Goal: Check status: Check status

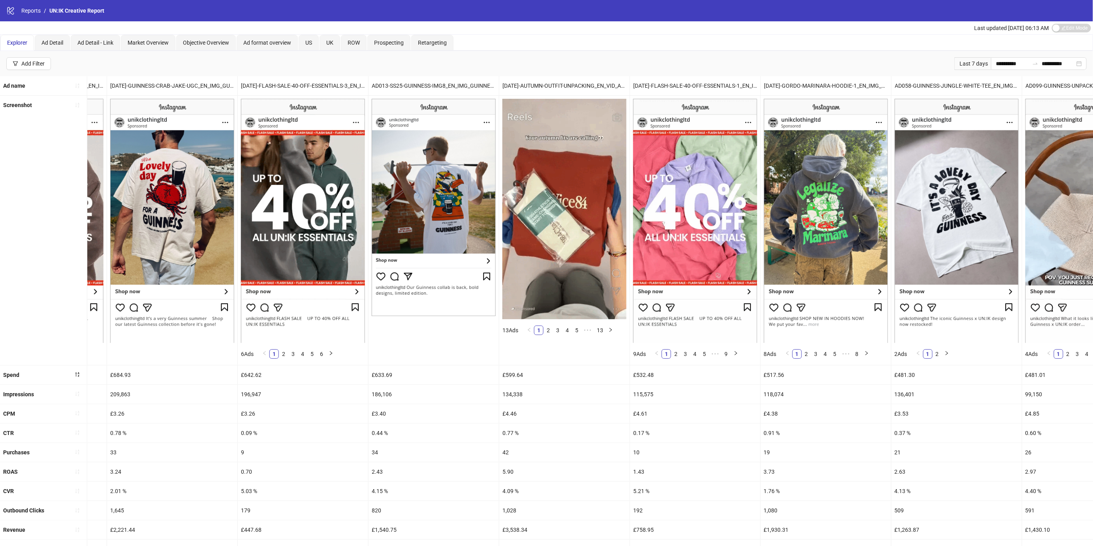
scroll to position [0, 391]
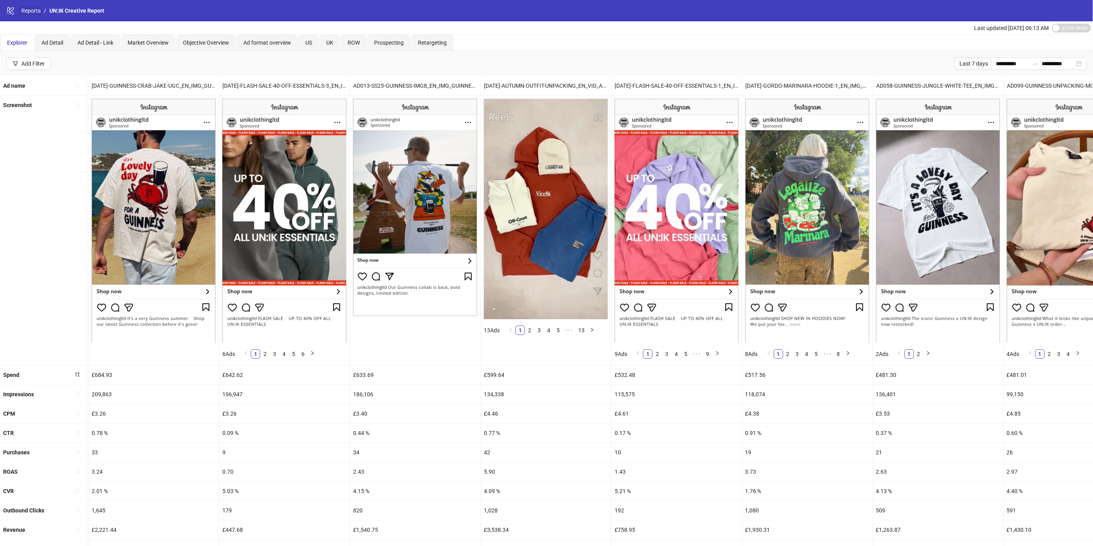
click at [32, 11] on link "Reports" at bounding box center [31, 10] width 23 height 9
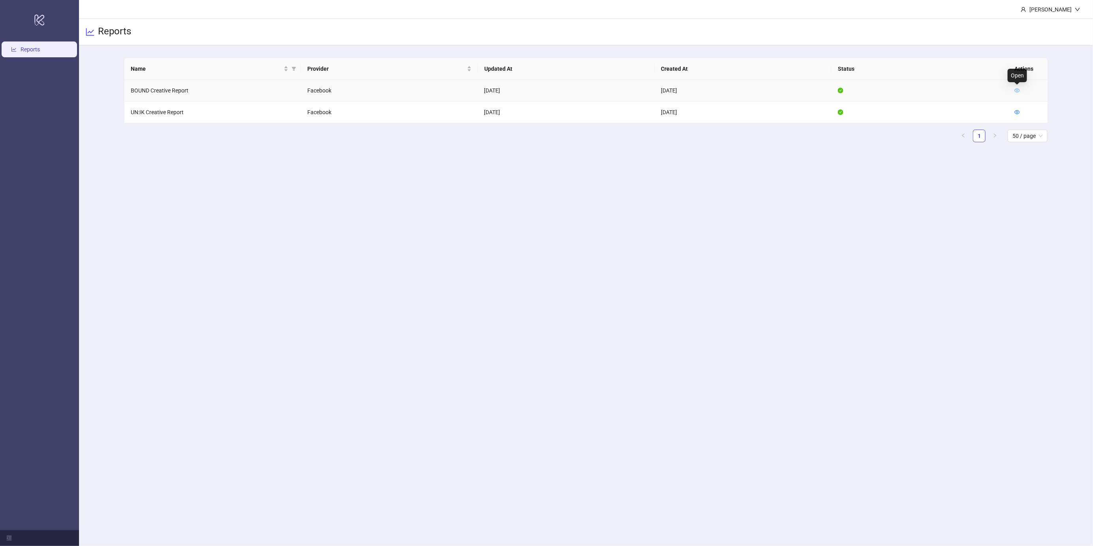
click at [1018, 88] on icon "eye" at bounding box center [1017, 91] width 6 height 6
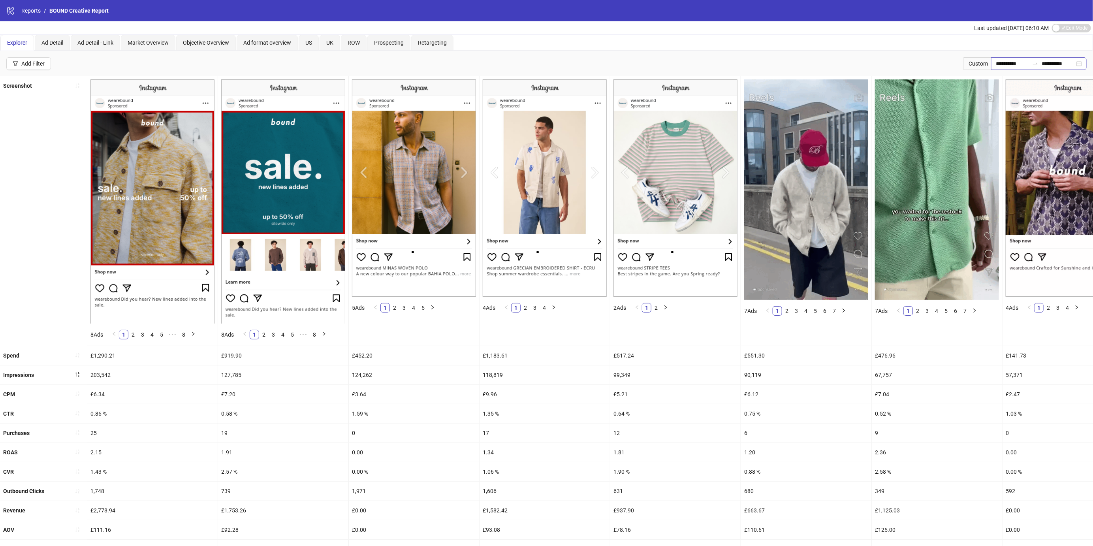
scroll to position [0, 0]
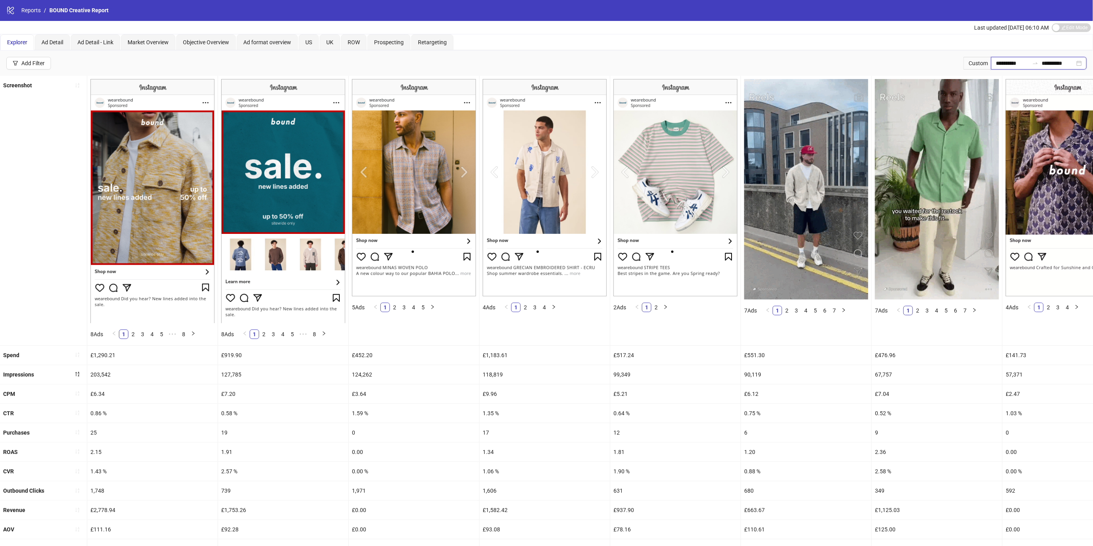
click at [1016, 63] on input "**********" at bounding box center [1012, 63] width 33 height 9
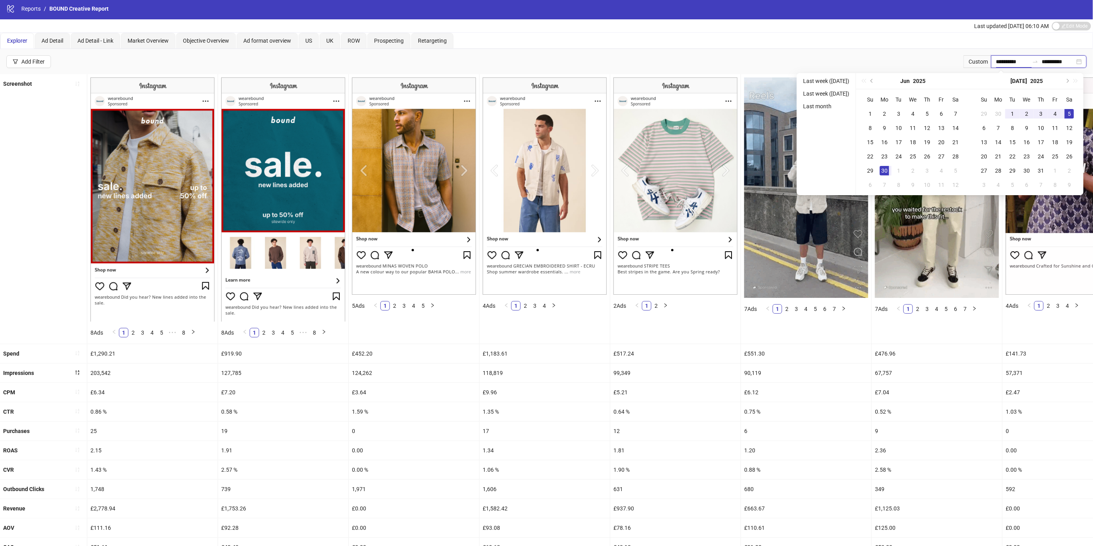
scroll to position [0, 0]
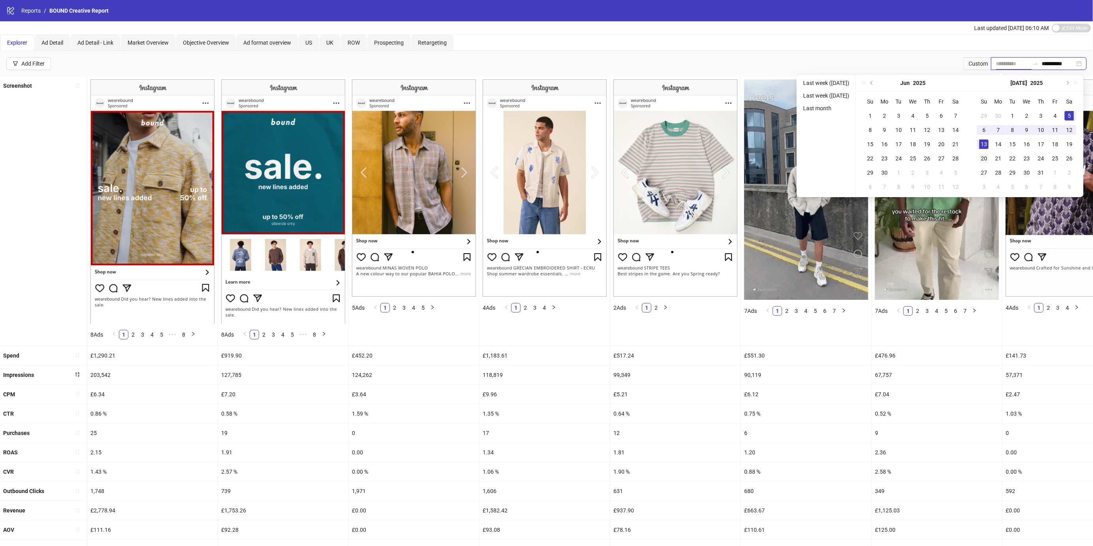
type input "**********"
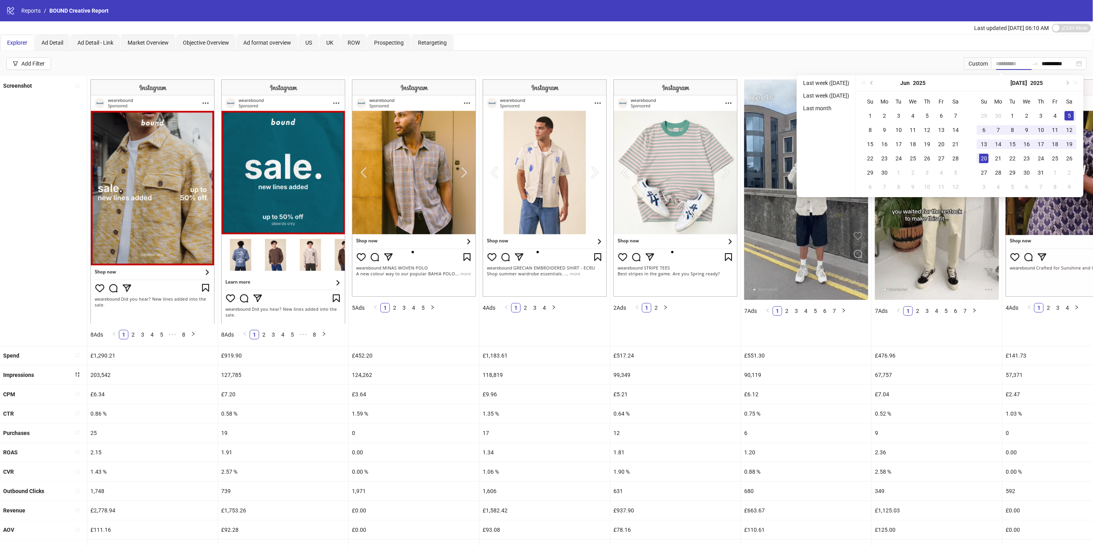
click at [985, 156] on div "20" at bounding box center [983, 158] width 9 height 9
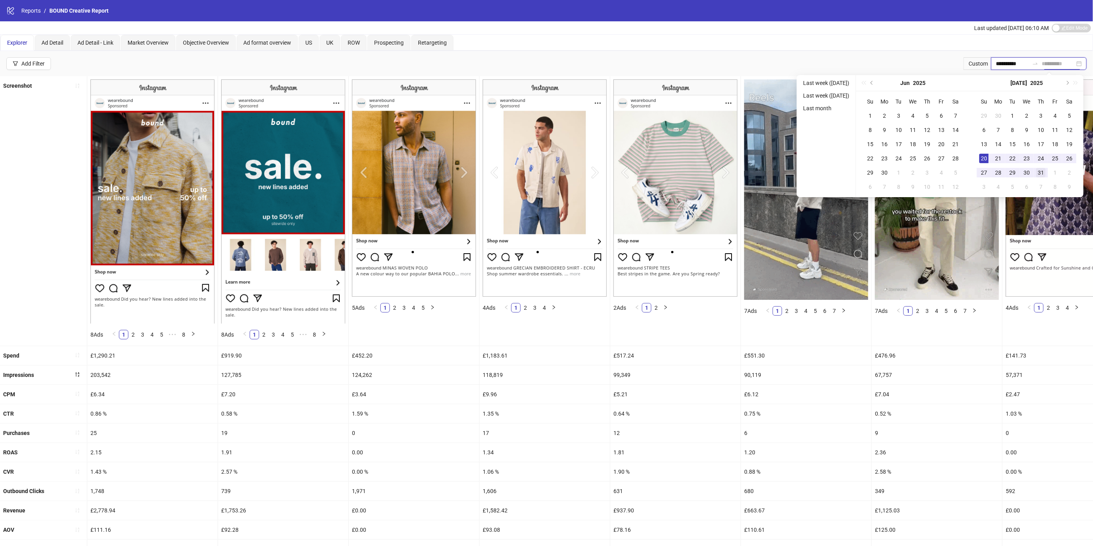
type input "**********"
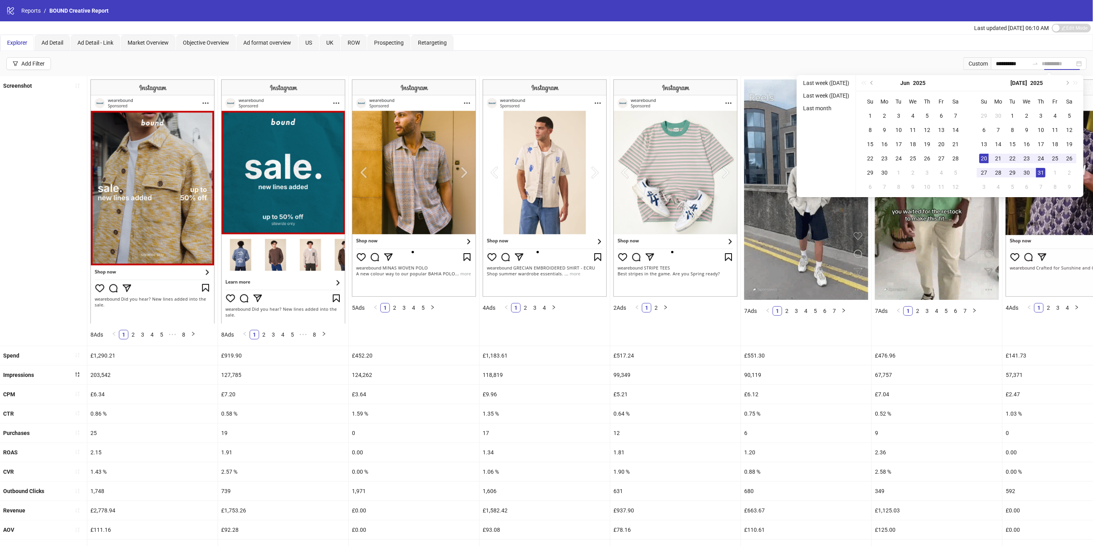
click at [1044, 175] on div "31" at bounding box center [1040, 172] width 9 height 9
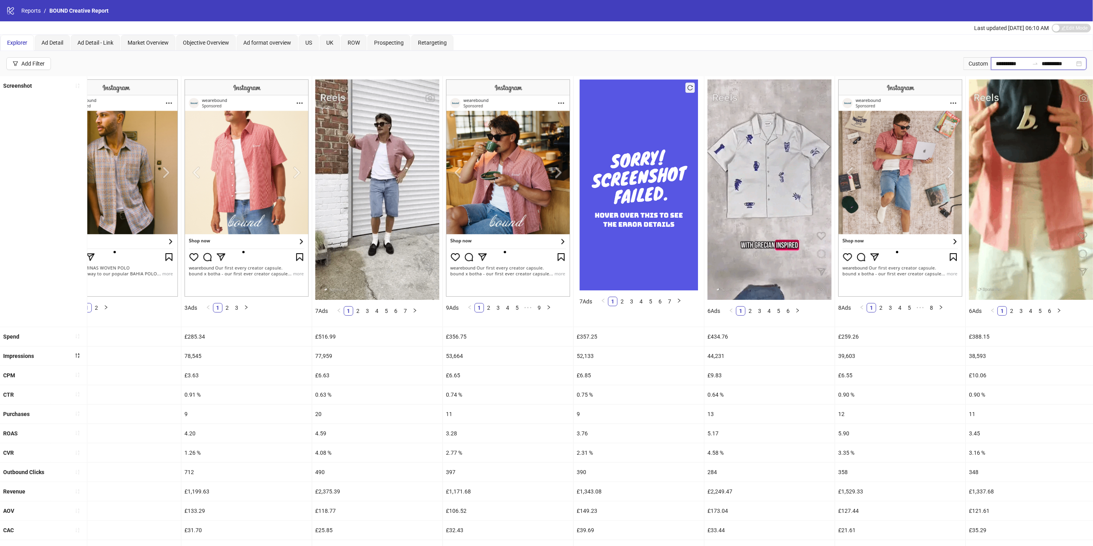
click at [1013, 64] on input "**********" at bounding box center [1012, 63] width 33 height 9
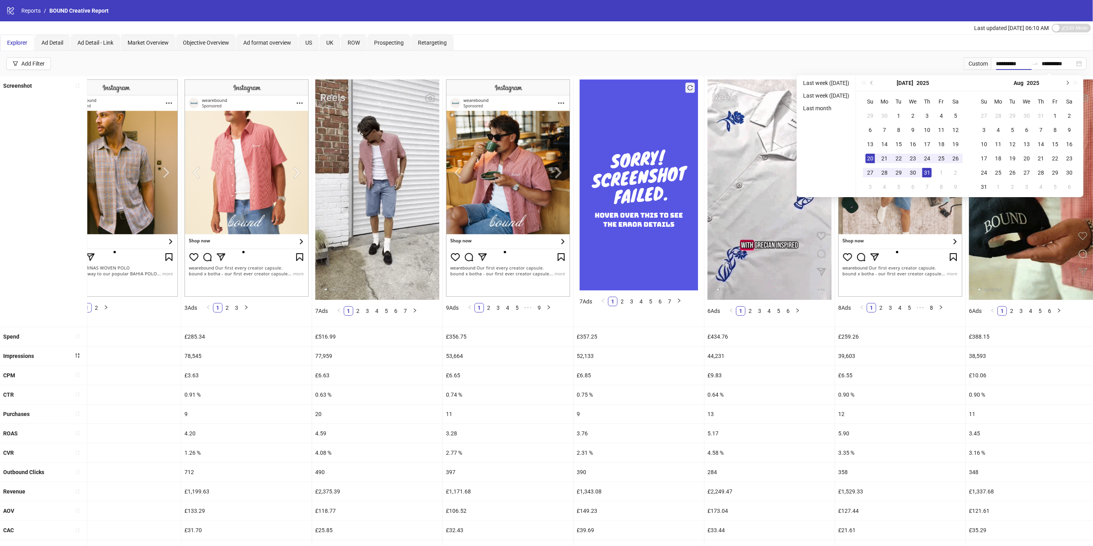
click at [1069, 83] on span "Next month (PageDown)" at bounding box center [1067, 83] width 4 height 4
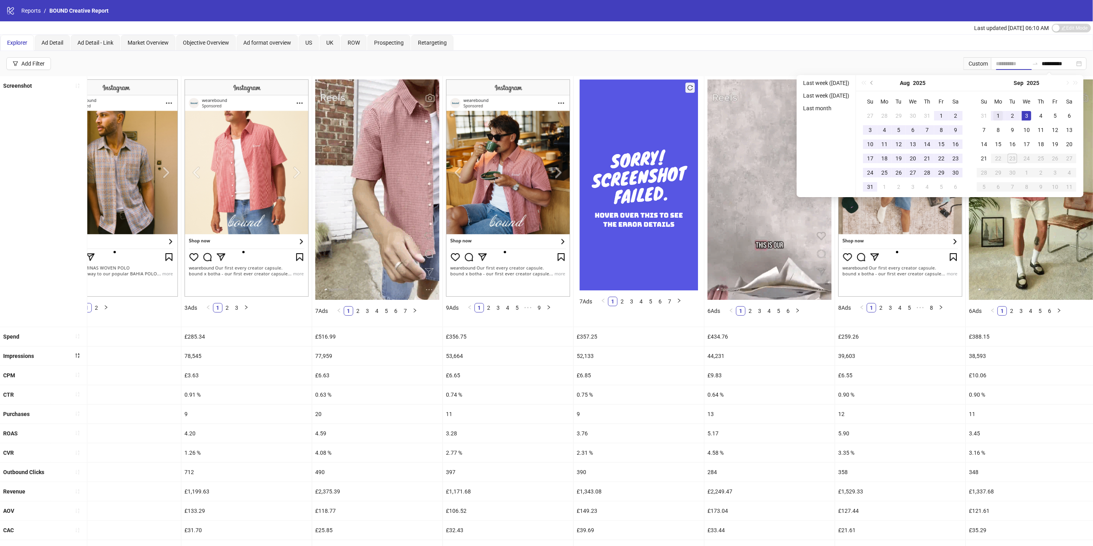
type input "**********"
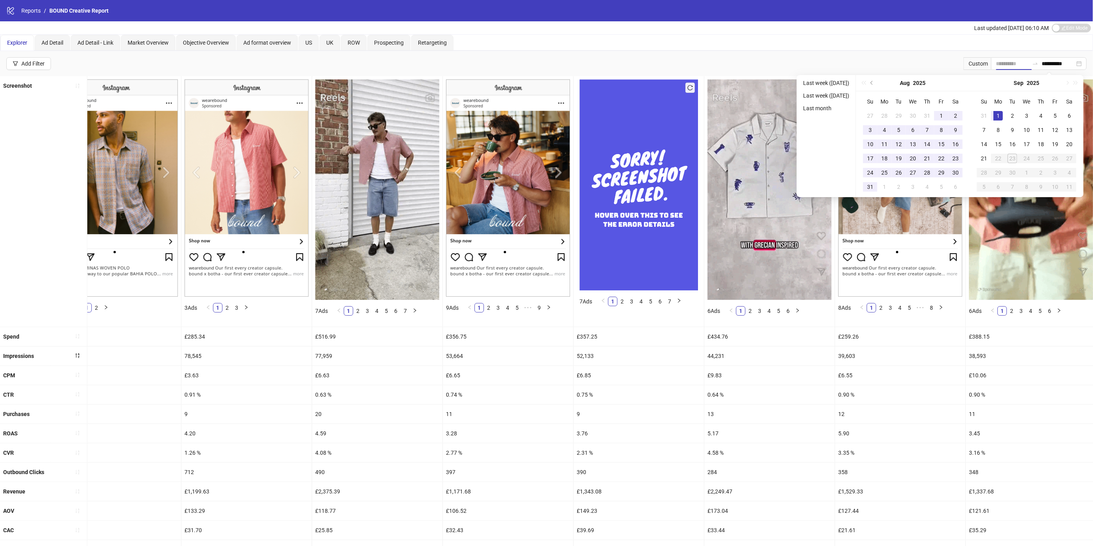
click at [1003, 115] on div "1" at bounding box center [998, 115] width 9 height 9
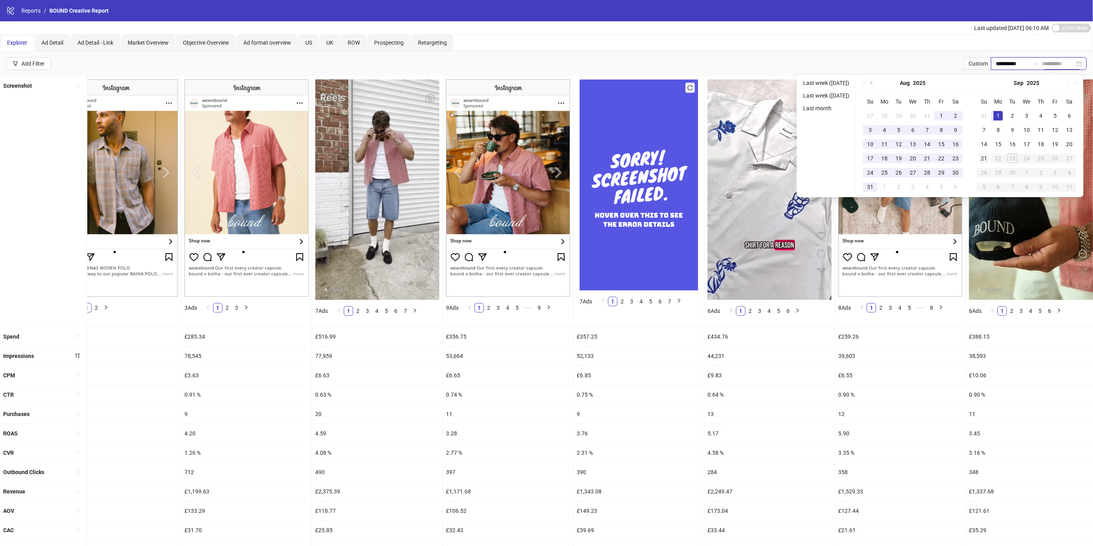
type input "**********"
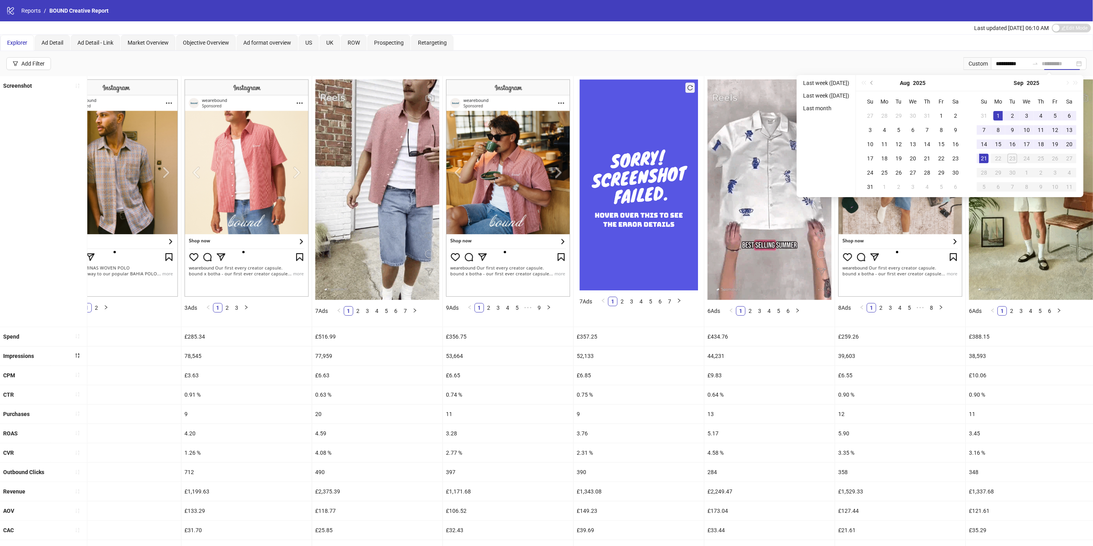
click at [989, 155] on div "21" at bounding box center [983, 158] width 9 height 9
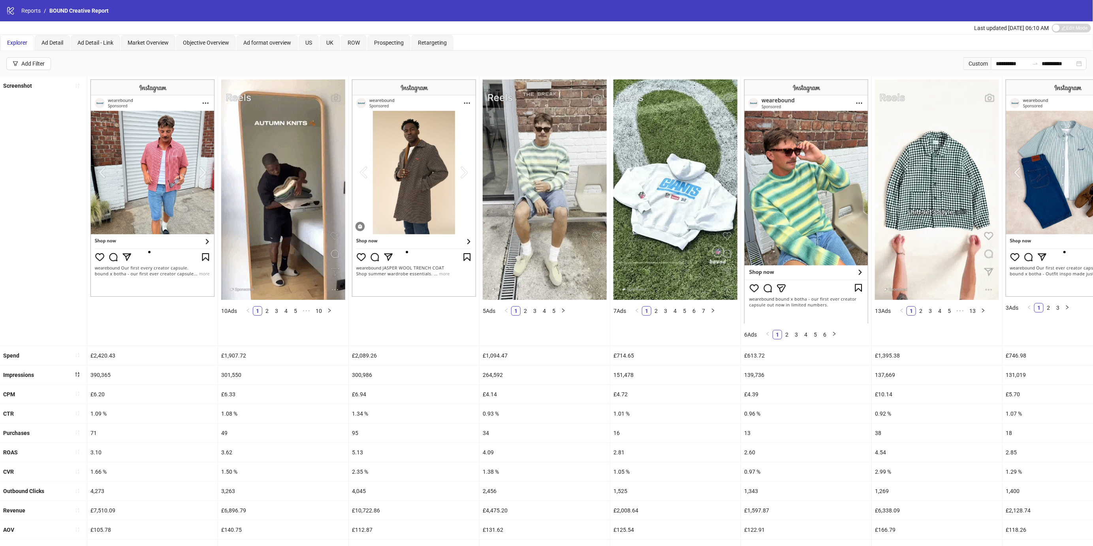
scroll to position [120, 0]
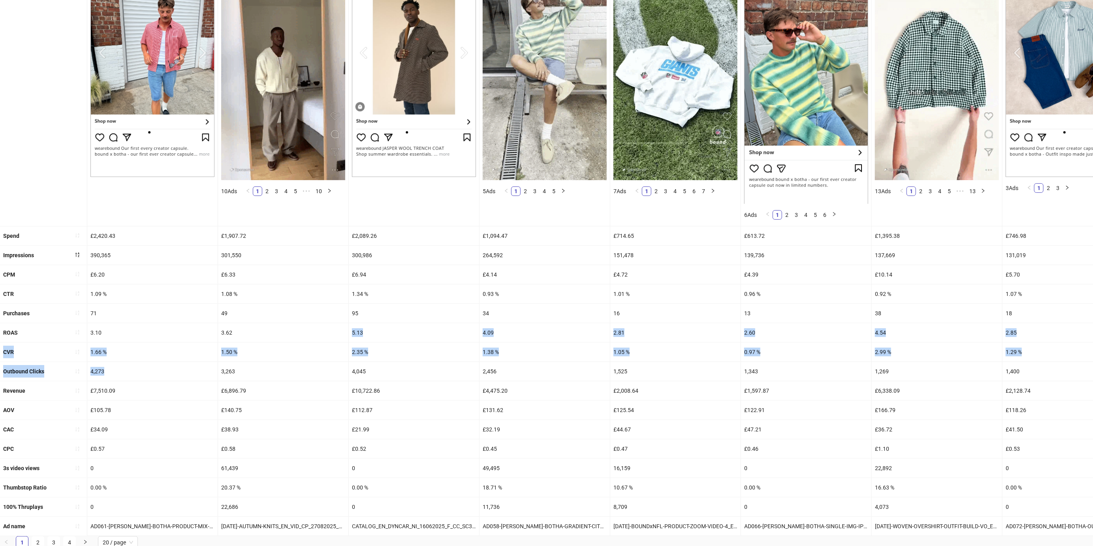
drag, startPoint x: 283, startPoint y: 361, endPoint x: 252, endPoint y: 339, distance: 38.2
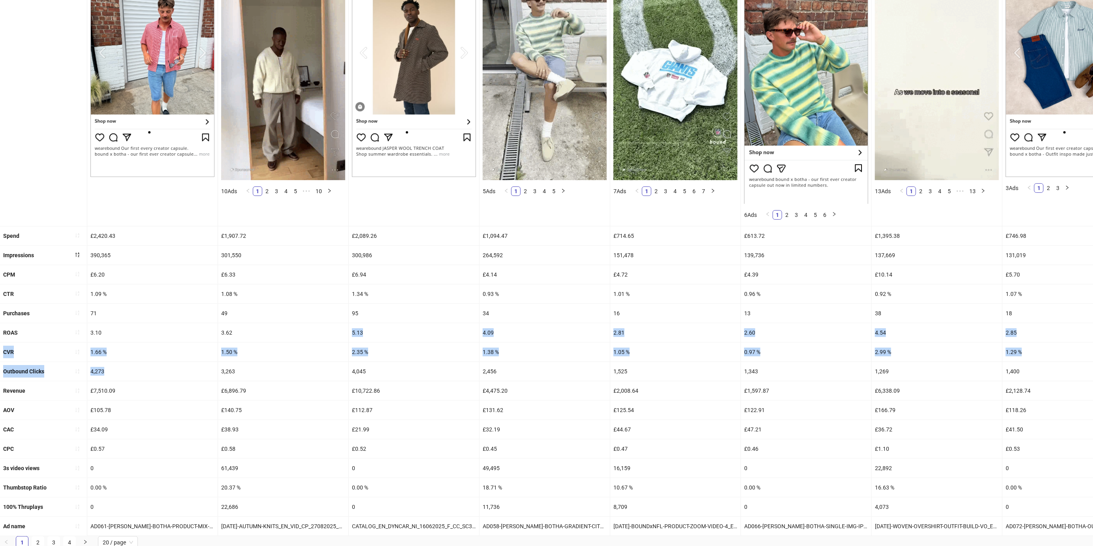
click at [252, 339] on ul "Screenshot 10 Ads 1 2 3 4 5 ••• 10 5 Ads 1 2 3 4 5 7 Ads 1 2 3 4 5 6 7 6 Ads 1 …" at bounding box center [546, 247] width 1093 height 580
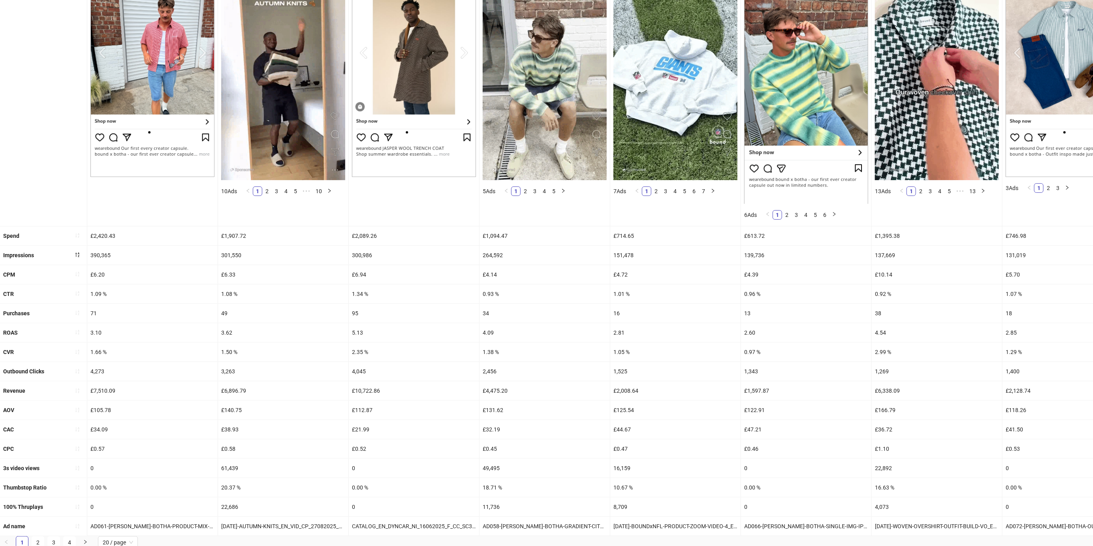
drag, startPoint x: 252, startPoint y: 339, endPoint x: 220, endPoint y: 320, distance: 36.9
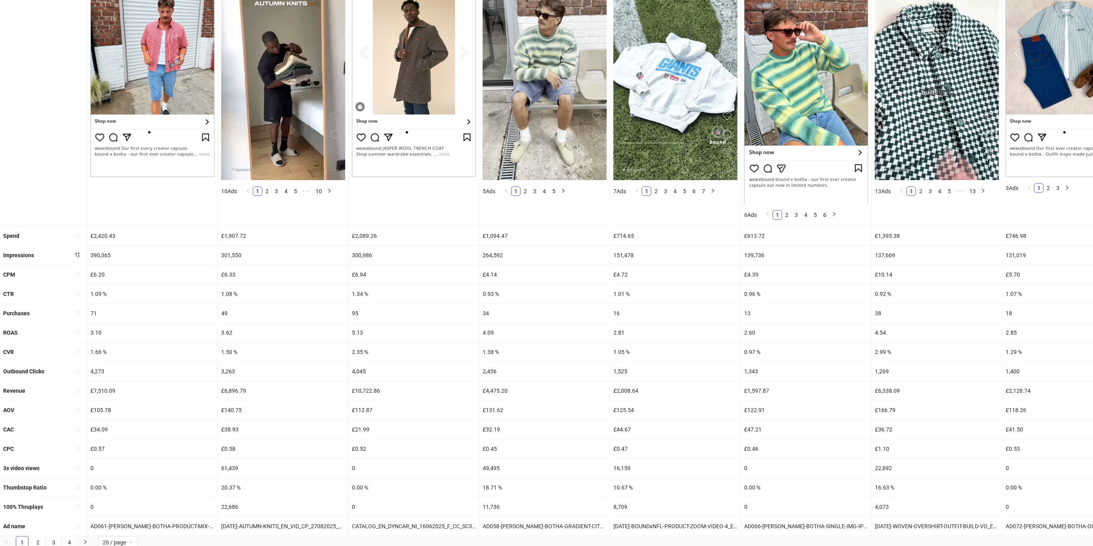
click at [251, 338] on div "3.62" at bounding box center [283, 332] width 130 height 19
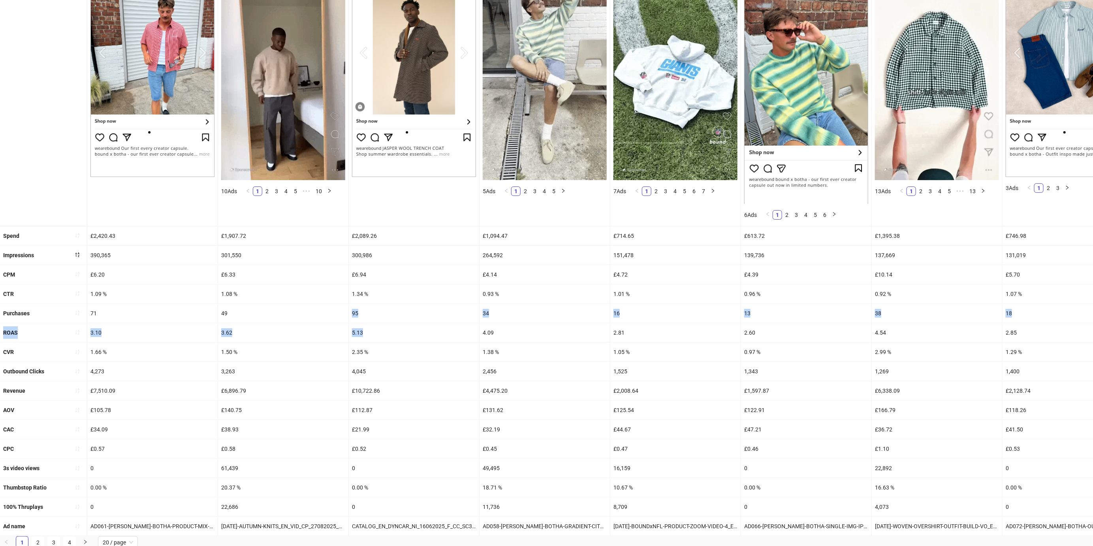
drag, startPoint x: 220, startPoint y: 320, endPoint x: 451, endPoint y: 337, distance: 231.0
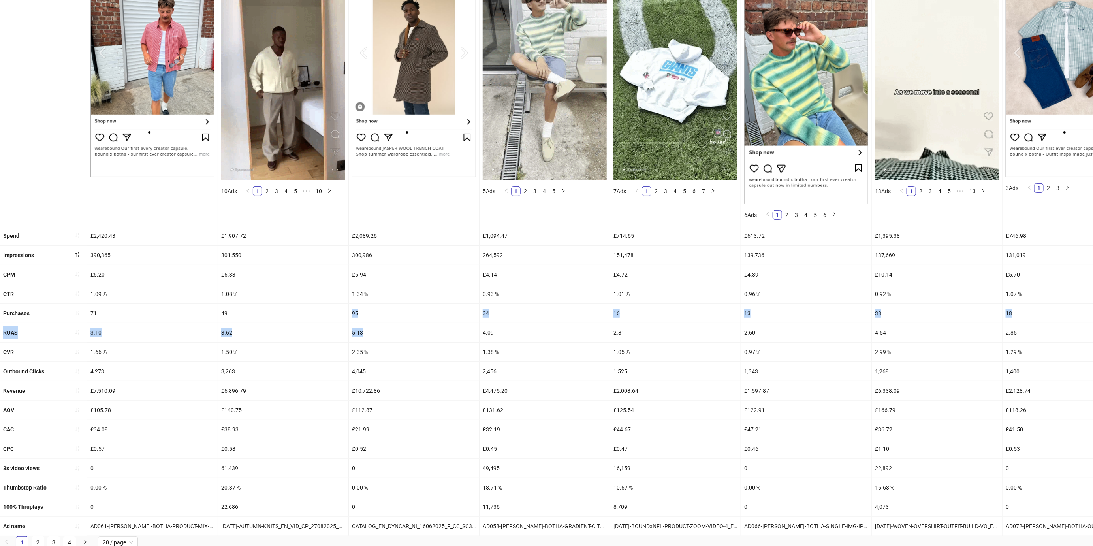
click at [451, 337] on ul "Screenshot 10 Ads 1 2 3 4 5 ••• 10 5 Ads 1 2 3 4 5 7 Ads 1 2 3 4 5 6 7 6 Ads 1 …" at bounding box center [546, 247] width 1093 height 580
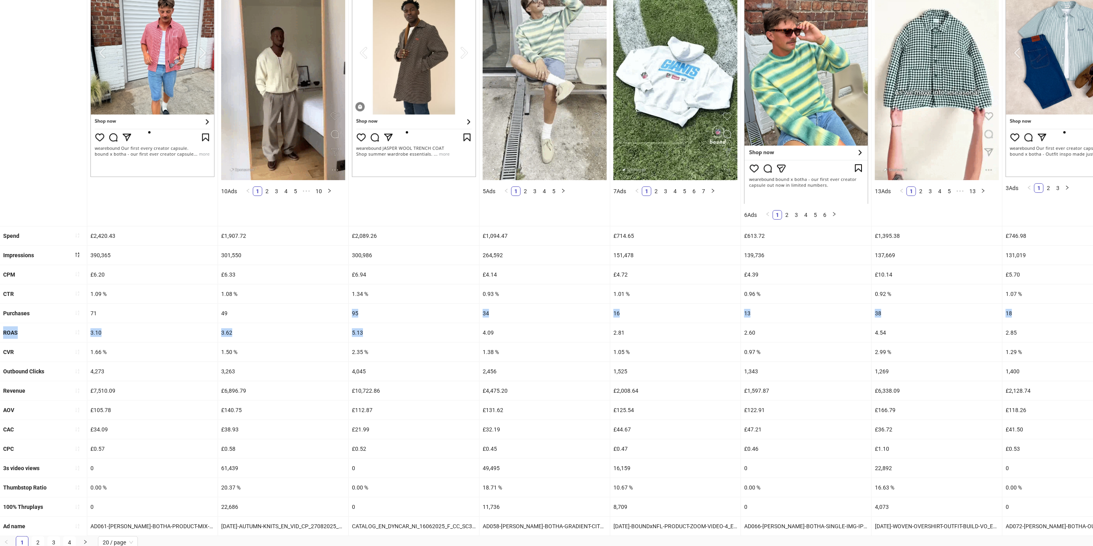
click at [451, 337] on div "5.13" at bounding box center [414, 332] width 130 height 19
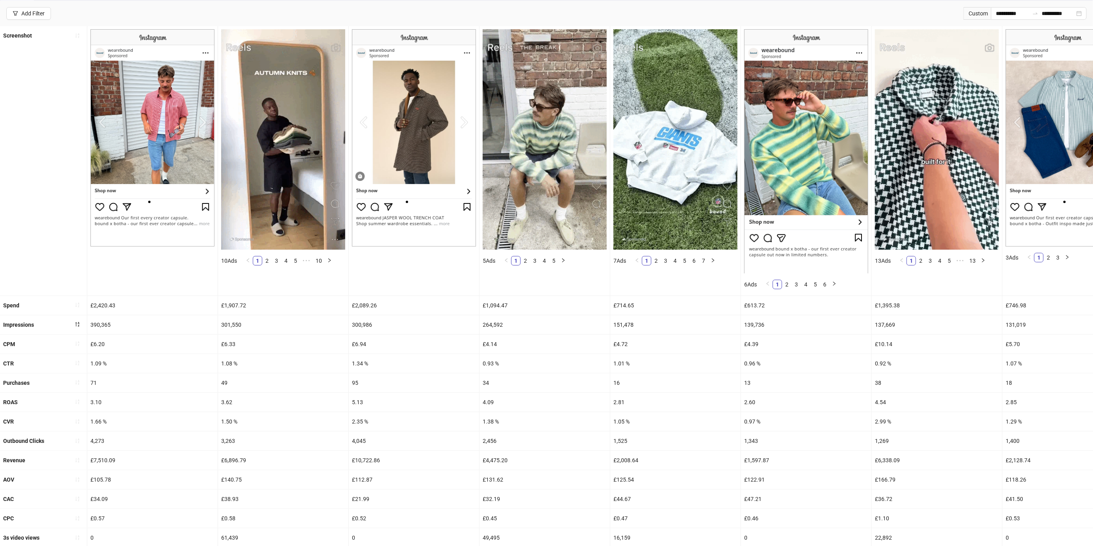
scroll to position [44, 0]
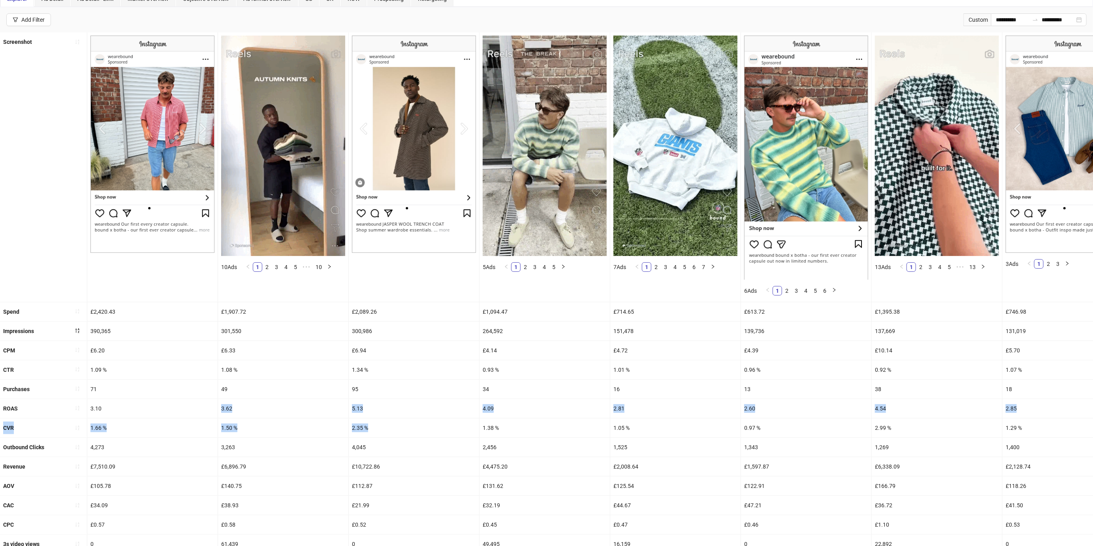
drag, startPoint x: 380, startPoint y: 415, endPoint x: 605, endPoint y: 419, distance: 224.4
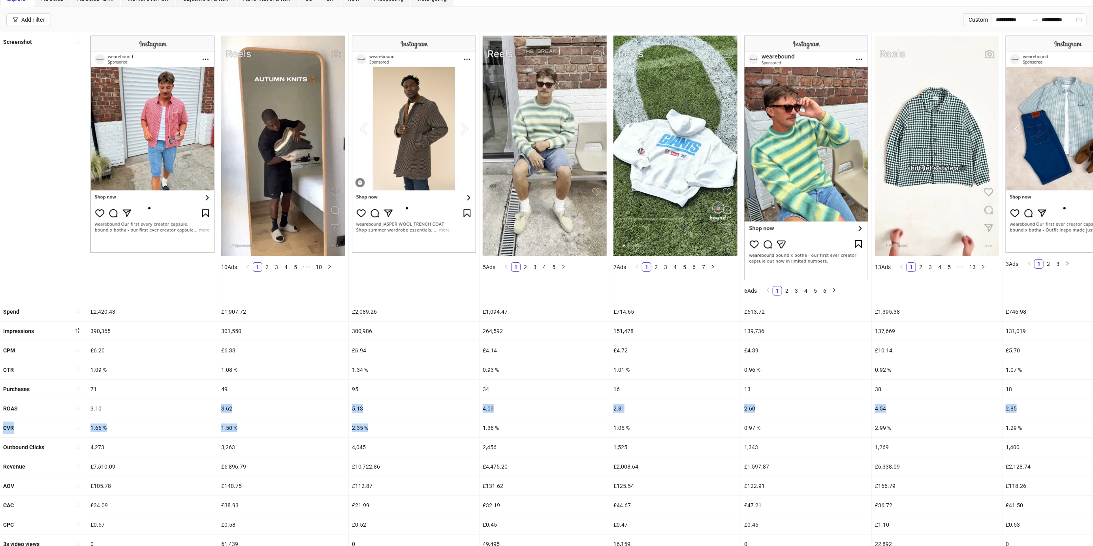
click at [605, 419] on ul "Screenshot 10 Ads 1 2 3 4 5 ••• 10 5 Ads 1 2 3 4 5 7 Ads 1 2 3 4 5 6 7 6 Ads 1 …" at bounding box center [546, 322] width 1093 height 580
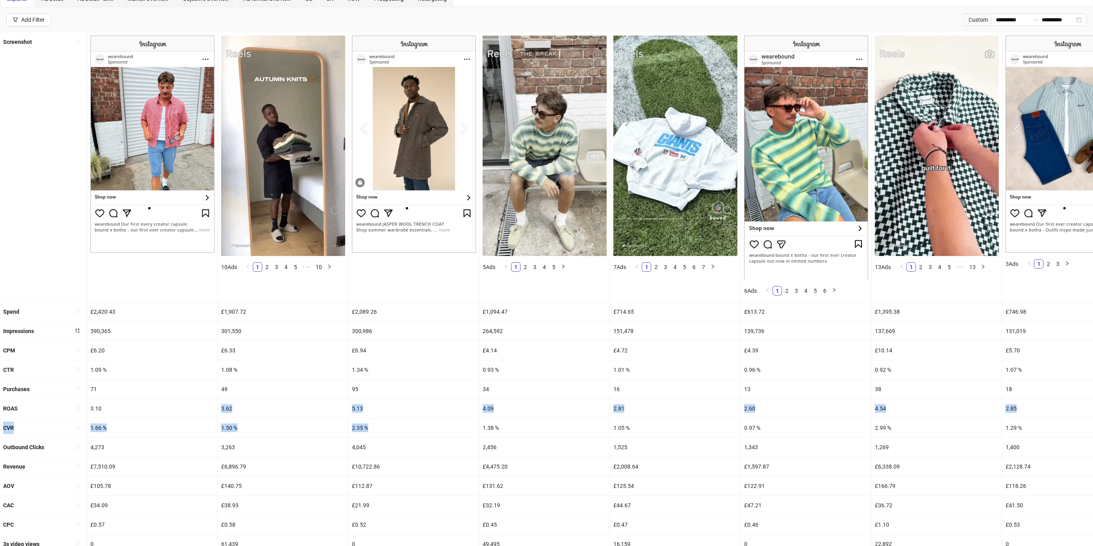
click at [605, 419] on div "1.38 %" at bounding box center [545, 427] width 130 height 19
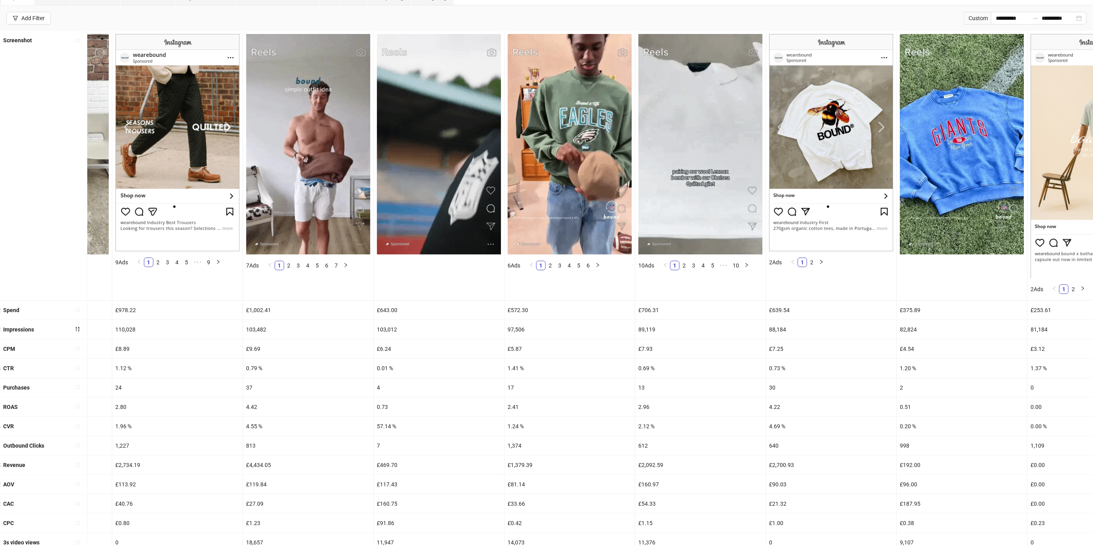
scroll to position [79, 0]
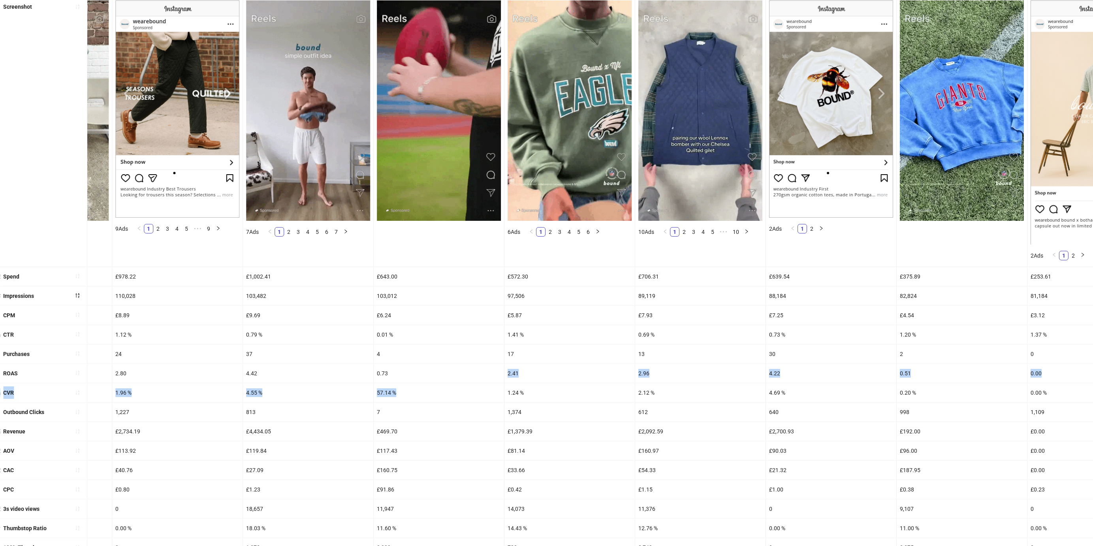
drag, startPoint x: 610, startPoint y: 384, endPoint x: 491, endPoint y: 373, distance: 120.1
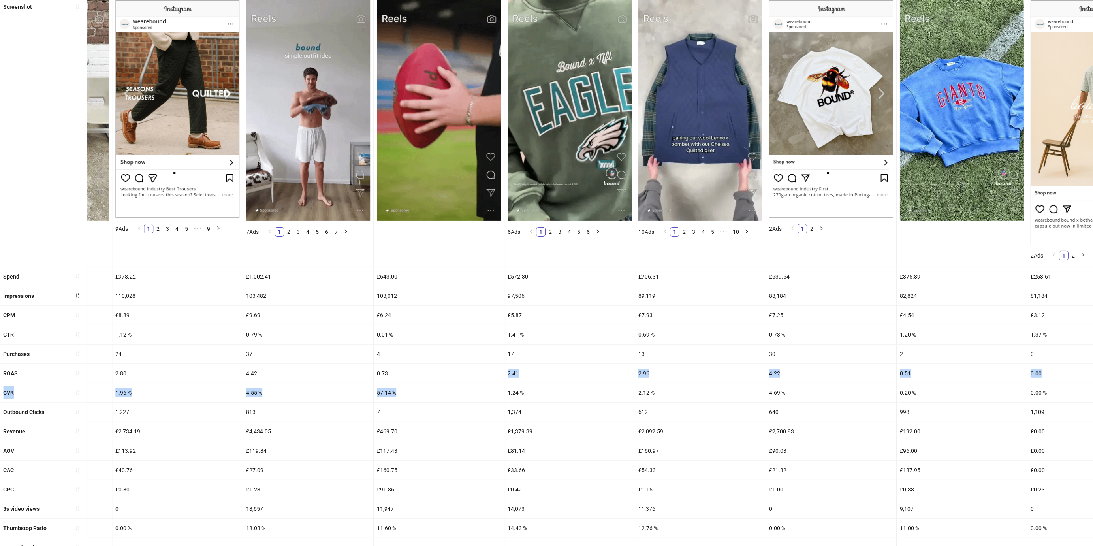
click at [491, 373] on ul "Screenshot 2 Ads 1 2 9 Ads 1 2 3 4 5 ••• 9 7 Ads 1 2 3 4 5 6 7 6 Ads 1 2 3 4 5 …" at bounding box center [546, 287] width 1093 height 580
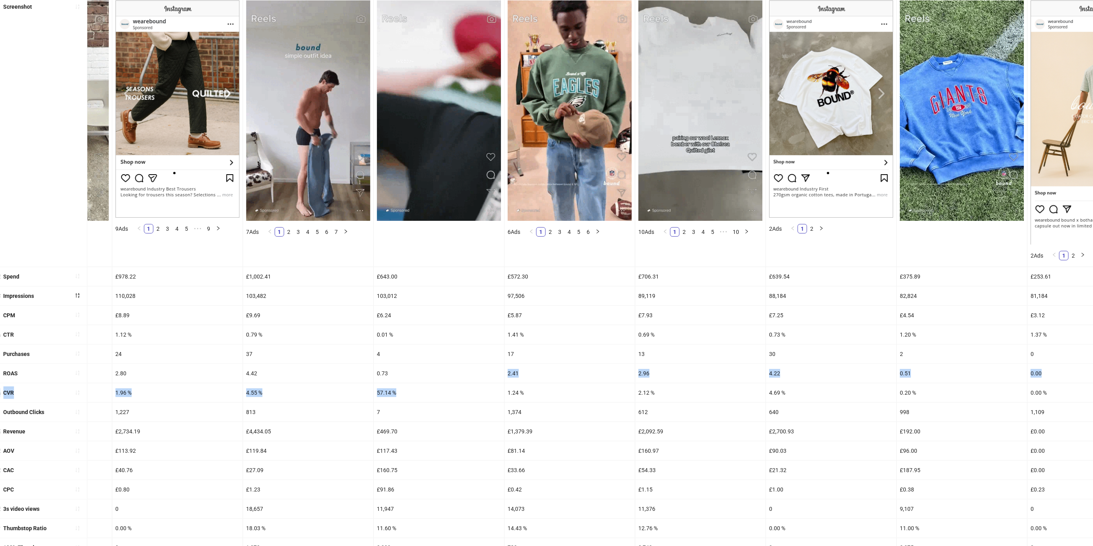
click at [491, 373] on div "0.73" at bounding box center [439, 373] width 130 height 19
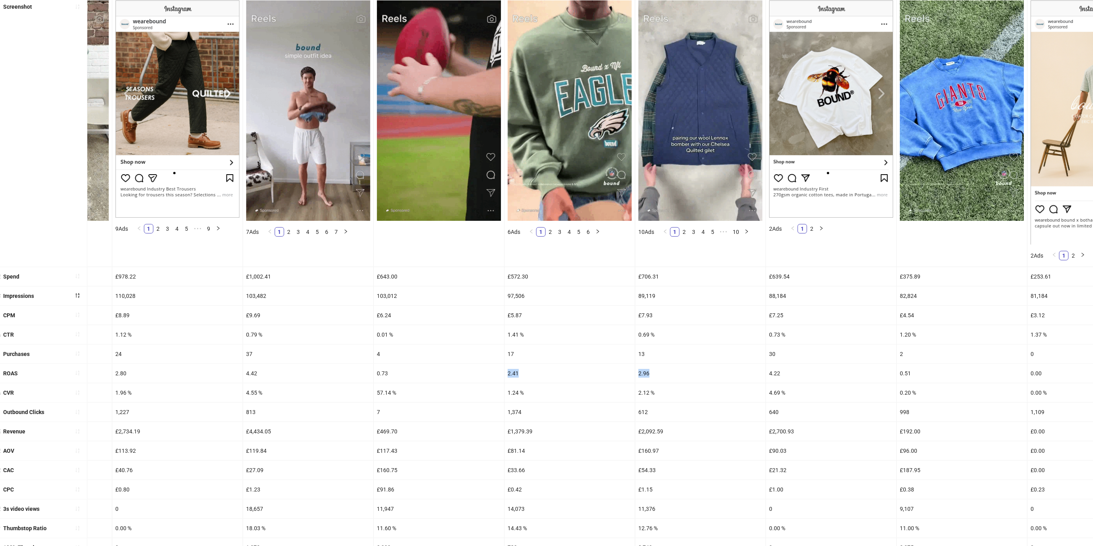
drag, startPoint x: 732, startPoint y: 368, endPoint x: 747, endPoint y: 368, distance: 15.4
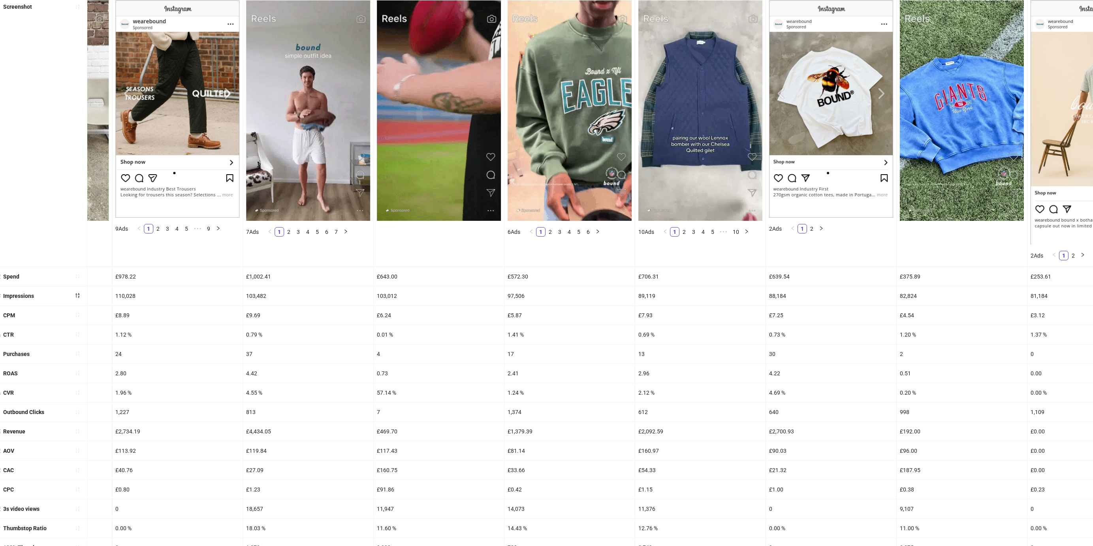
click at [747, 368] on div "2.96" at bounding box center [700, 373] width 130 height 19
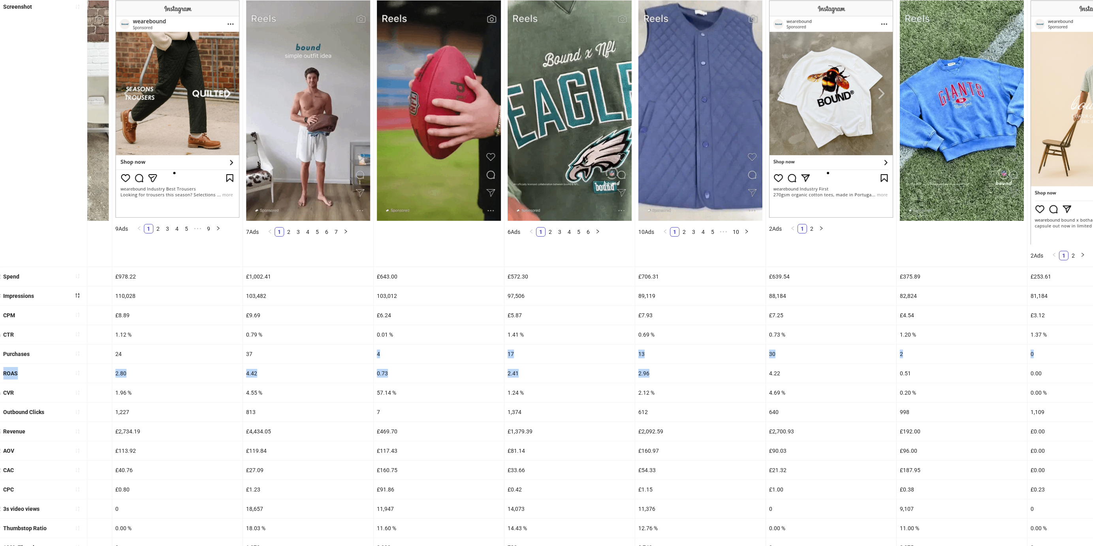
drag, startPoint x: 481, startPoint y: 356, endPoint x: 365, endPoint y: 350, distance: 115.9
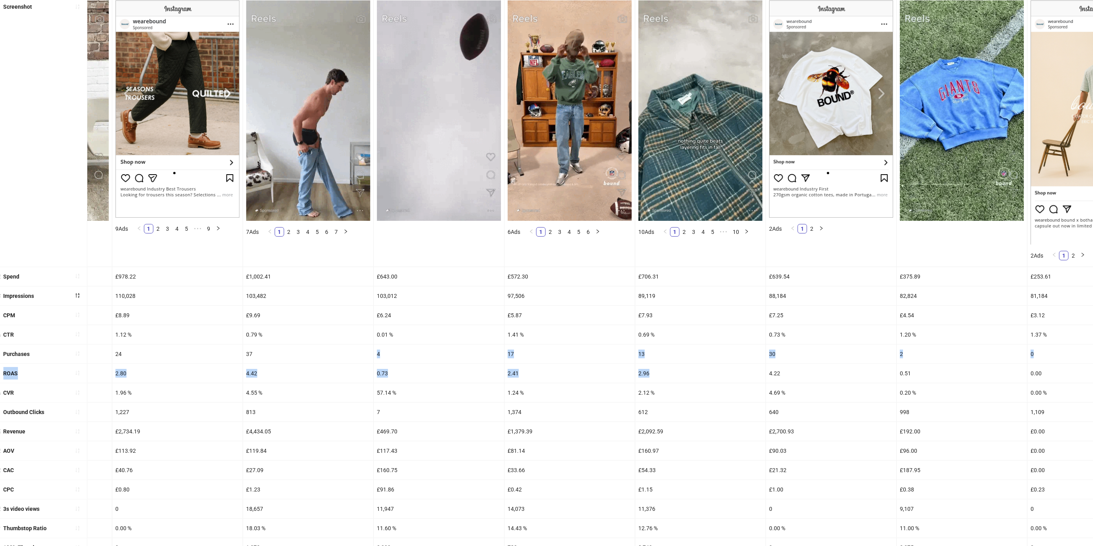
click at [365, 350] on ul "Screenshot 2 Ads 1 2 9 Ads 1 2 3 4 5 ••• 9 7 Ads 1 2 3 4 5 6 7 6 Ads 1 2 3 4 5 …" at bounding box center [546, 287] width 1093 height 580
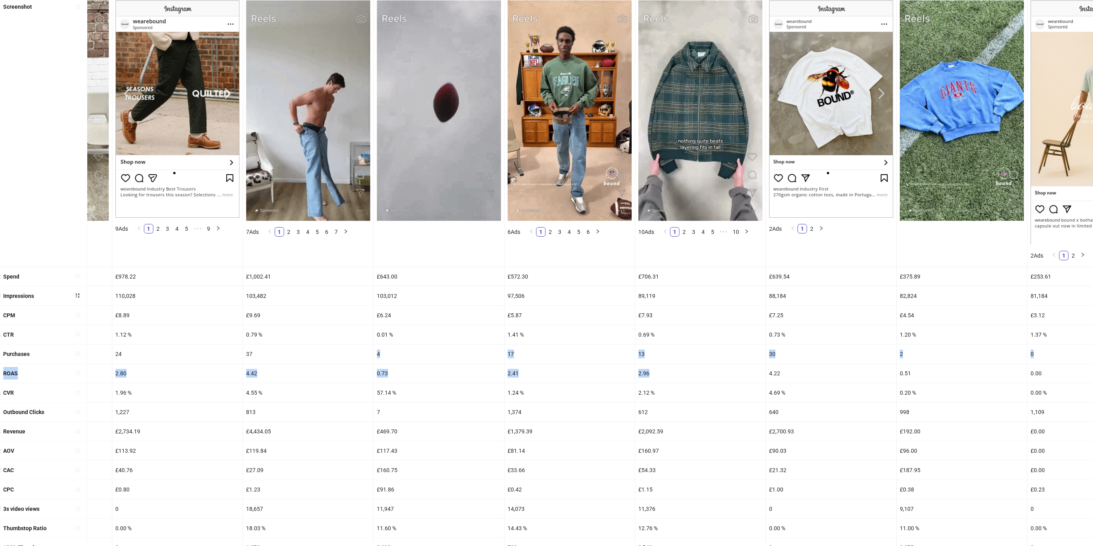
drag, startPoint x: 365, startPoint y: 350, endPoint x: 337, endPoint y: 348, distance: 28.9
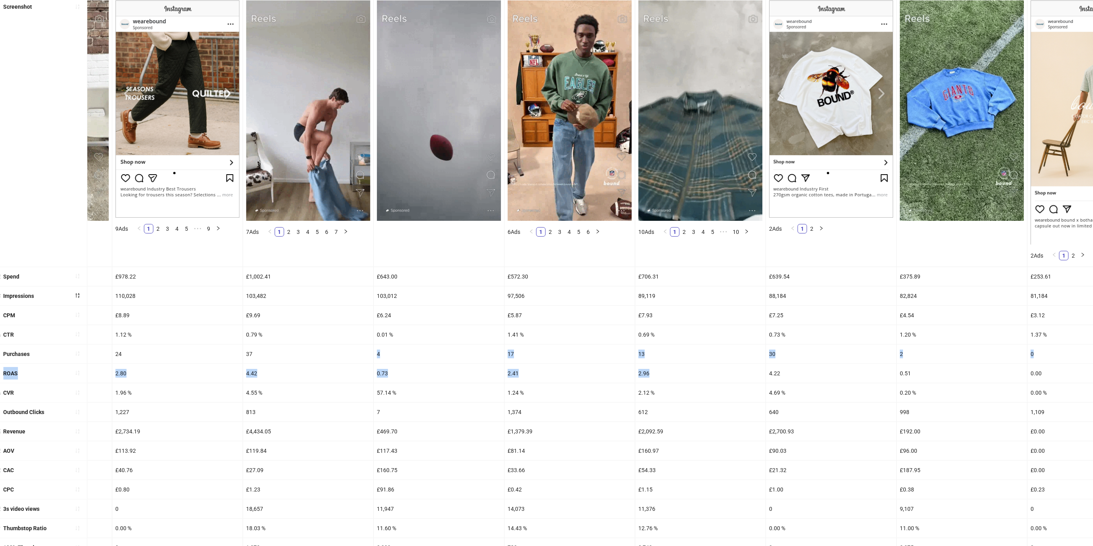
click at [365, 350] on div "37" at bounding box center [308, 353] width 130 height 19
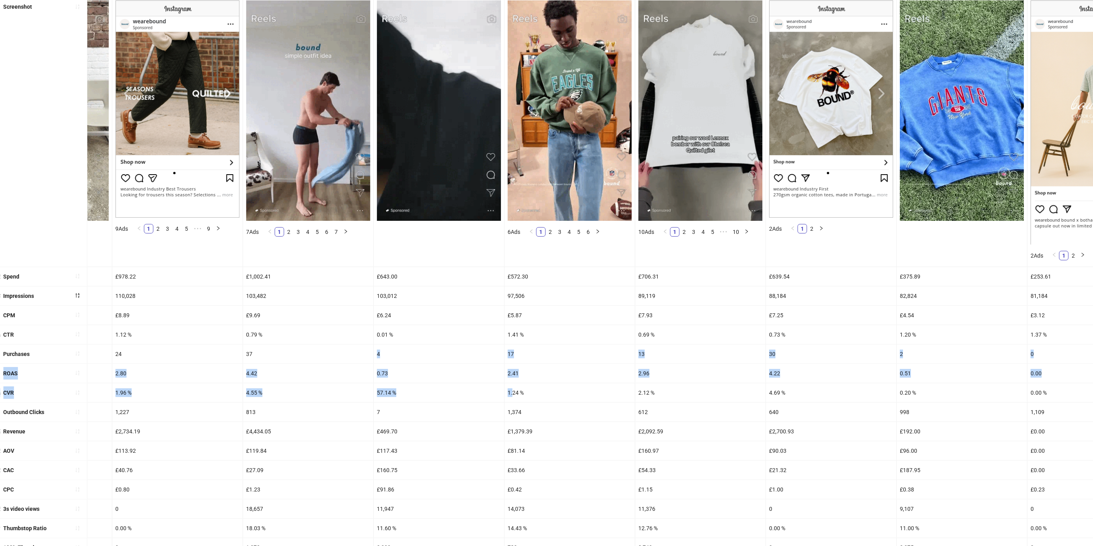
drag, startPoint x: 570, startPoint y: 393, endPoint x: 586, endPoint y: 393, distance: 15.8
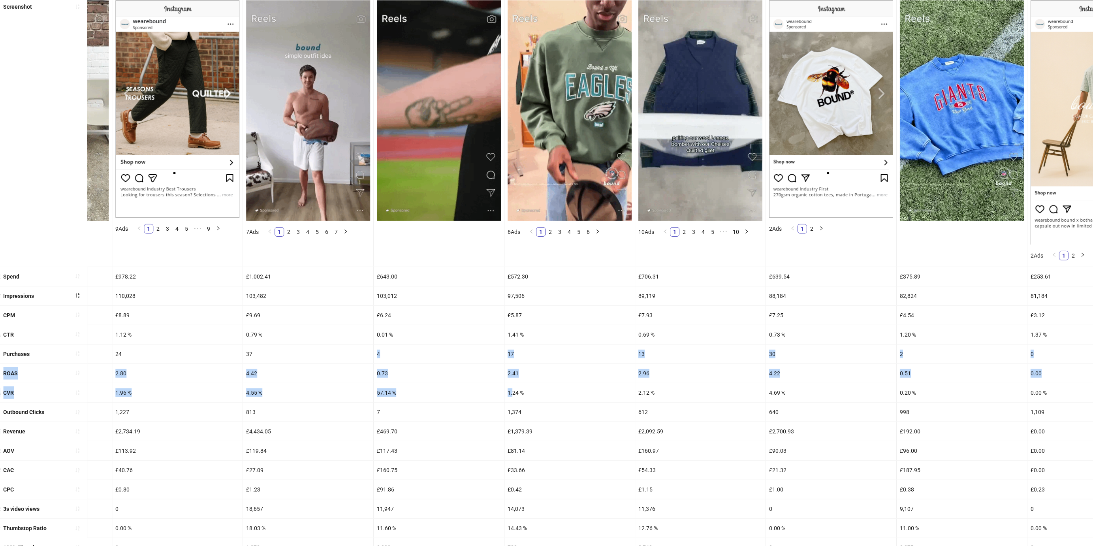
click at [586, 393] on ul "Screenshot 2 Ads 1 2 9 Ads 1 2 3 4 5 ••• 9 7 Ads 1 2 3 4 5 6 7 6 Ads 1 2 3 4 5 …" at bounding box center [546, 287] width 1093 height 580
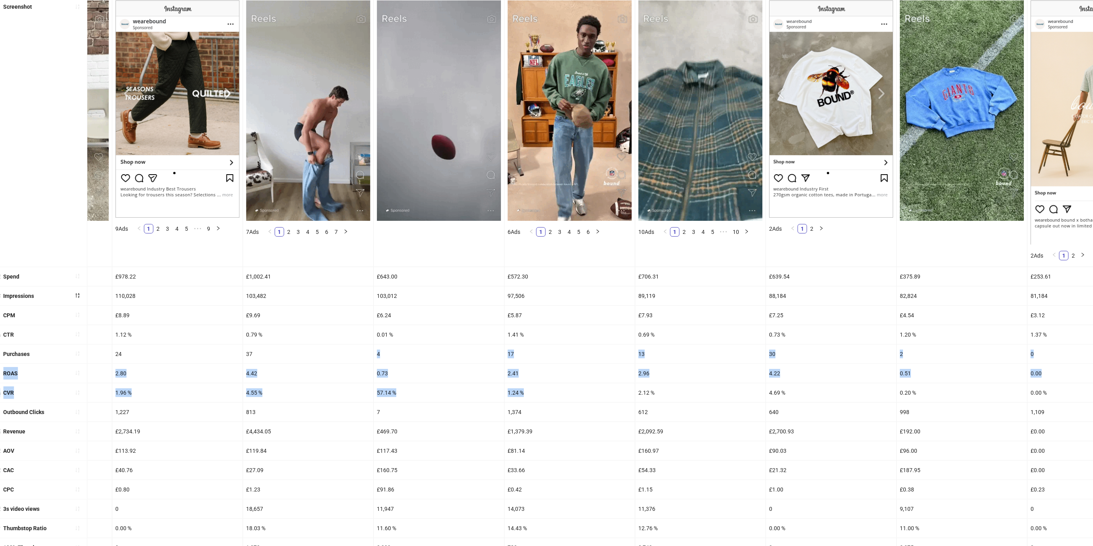
click at [586, 393] on div "1.24 %" at bounding box center [569, 392] width 130 height 19
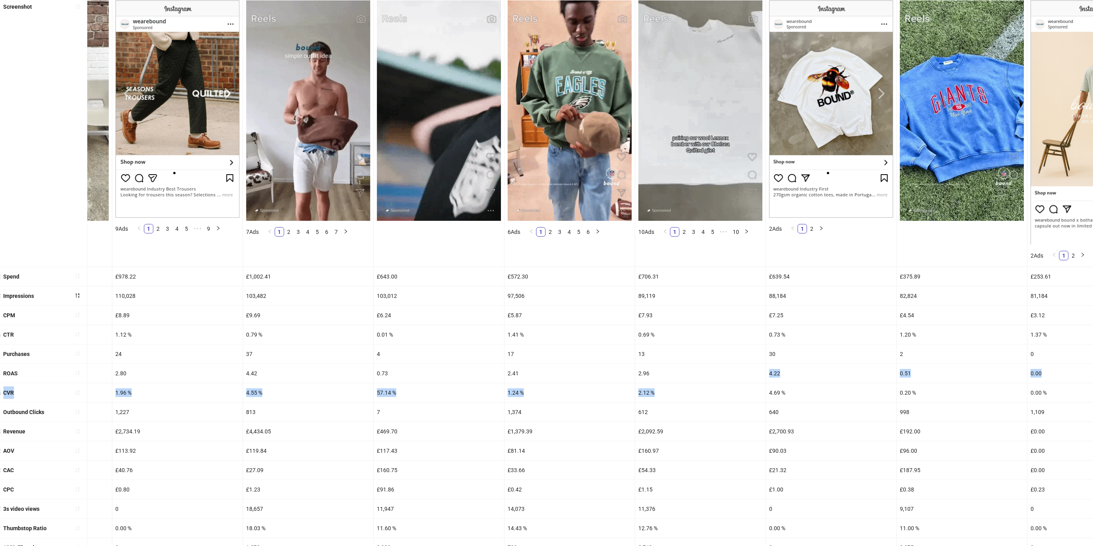
drag, startPoint x: 672, startPoint y: 399, endPoint x: 624, endPoint y: 369, distance: 56.7
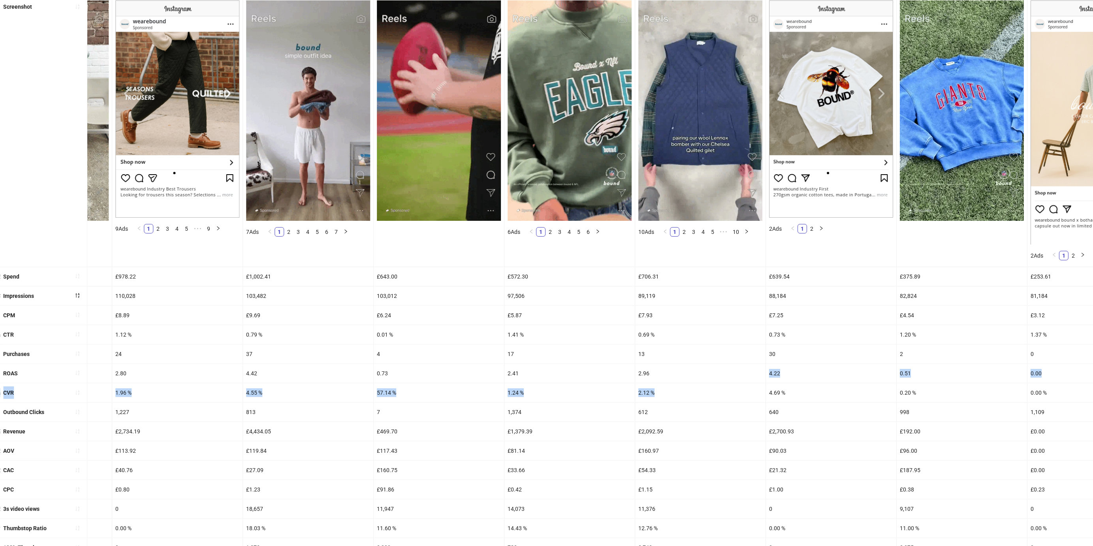
click at [624, 369] on ul "Screenshot 2 Ads 1 2 9 Ads 1 2 3 4 5 ••• 9 7 Ads 1 2 3 4 5 6 7 6 Ads 1 2 3 4 5 …" at bounding box center [546, 287] width 1093 height 580
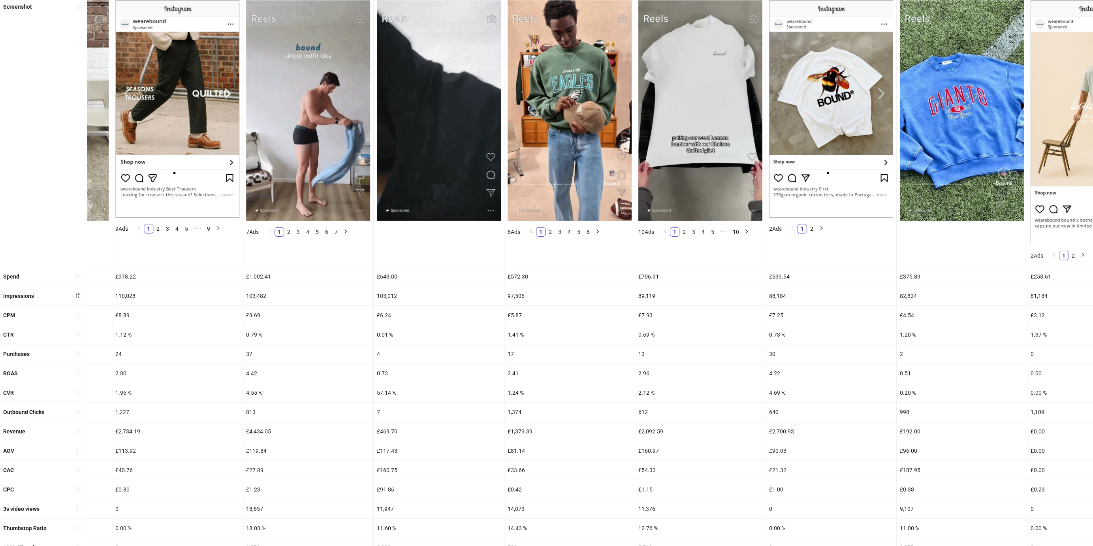
click at [624, 369] on div "2.41" at bounding box center [569, 373] width 130 height 19
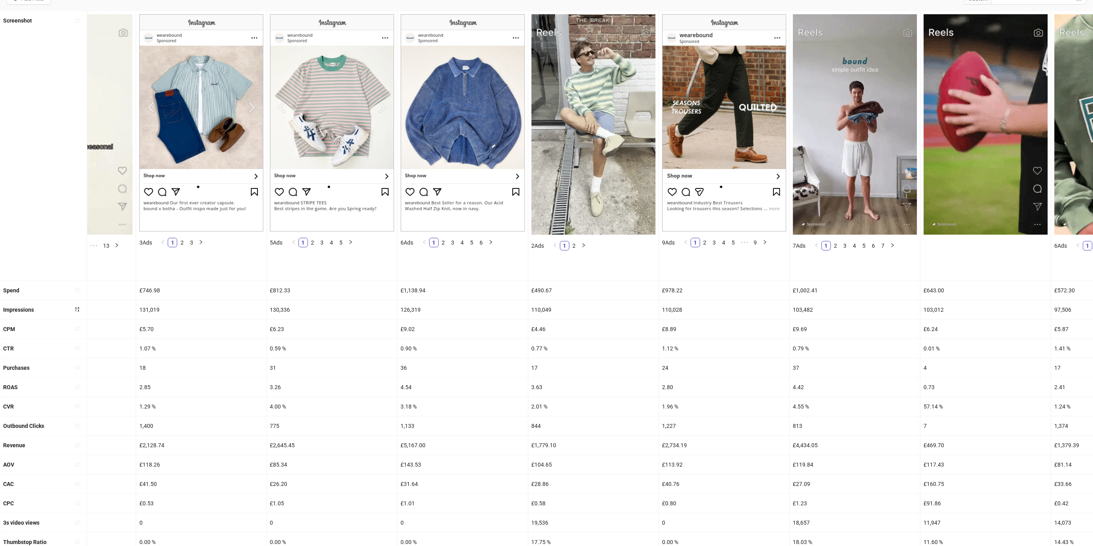
scroll to position [0, 868]
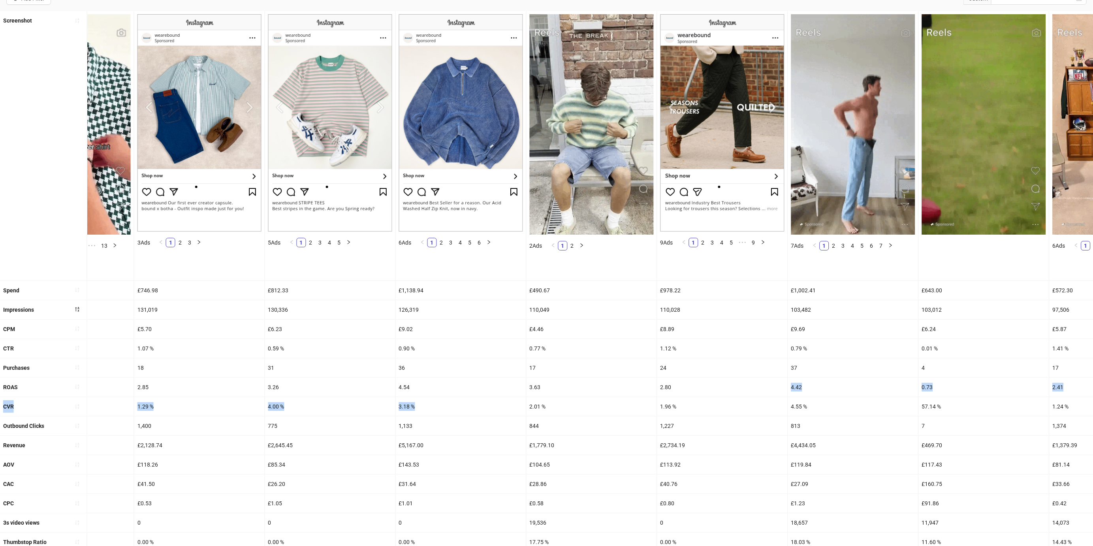
drag, startPoint x: 659, startPoint y: 396, endPoint x: 628, endPoint y: 401, distance: 31.1
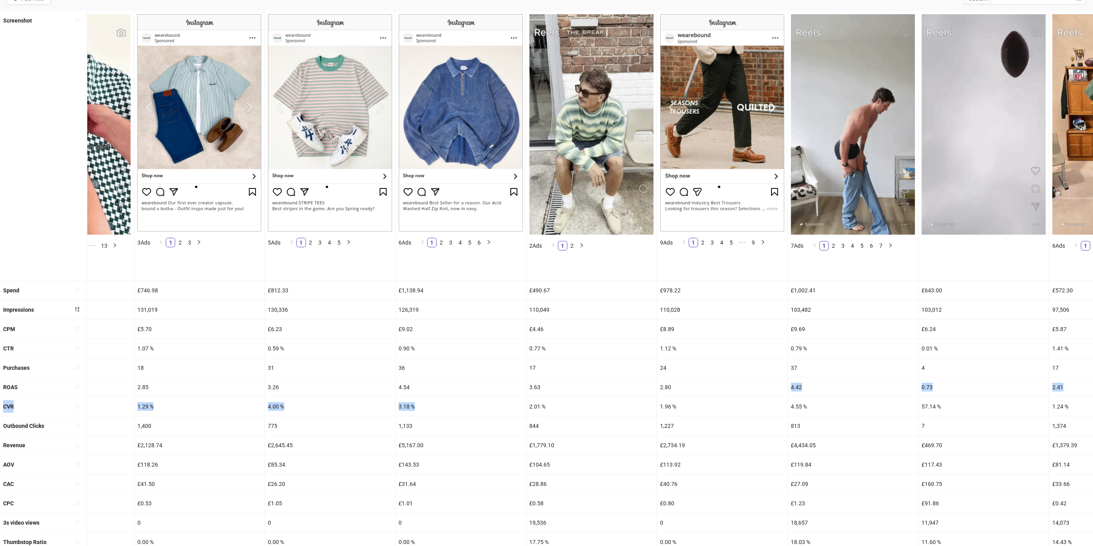
click at [628, 401] on ul "Screenshot 6 Ads 1 2 3 4 5 6 13 Ads 1 2 3 4 5 ••• 13 3 Ads 1 2 3 5 Ads 1 2 3 4 …" at bounding box center [546, 301] width 1093 height 580
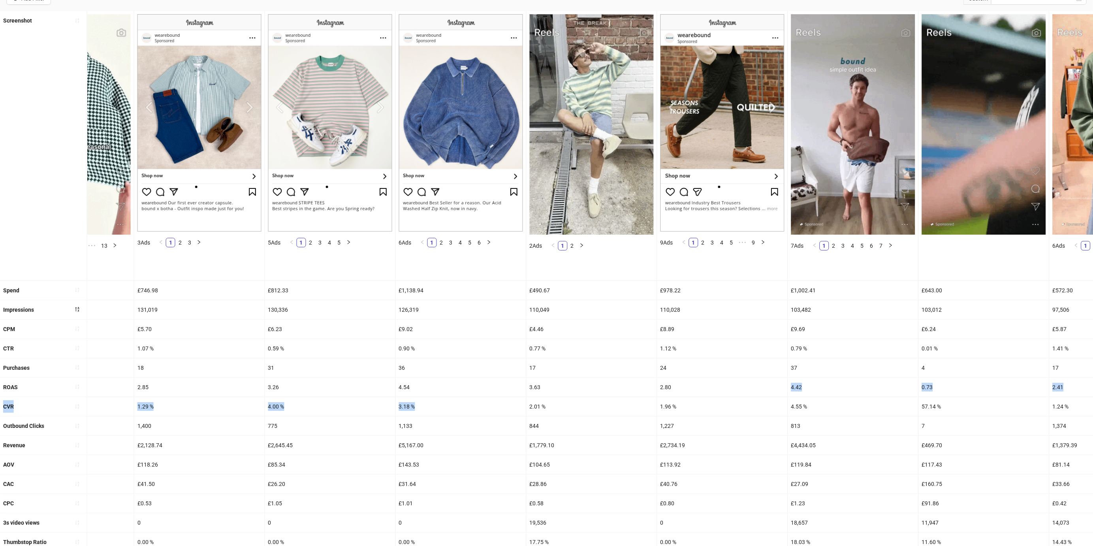
click at [628, 401] on div "2.01 %" at bounding box center [592, 406] width 130 height 19
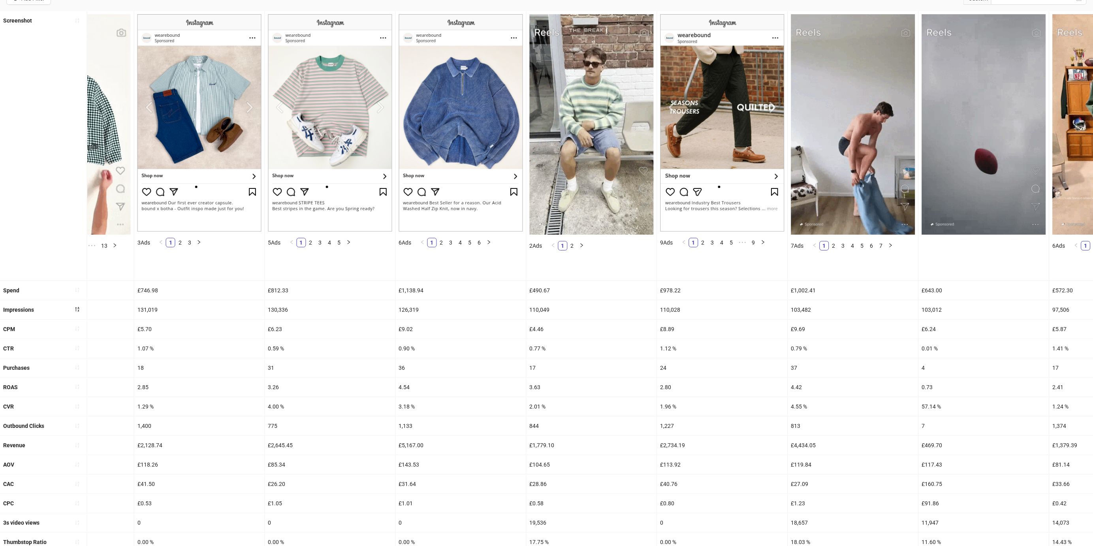
click at [625, 388] on div "3.63" at bounding box center [592, 387] width 130 height 19
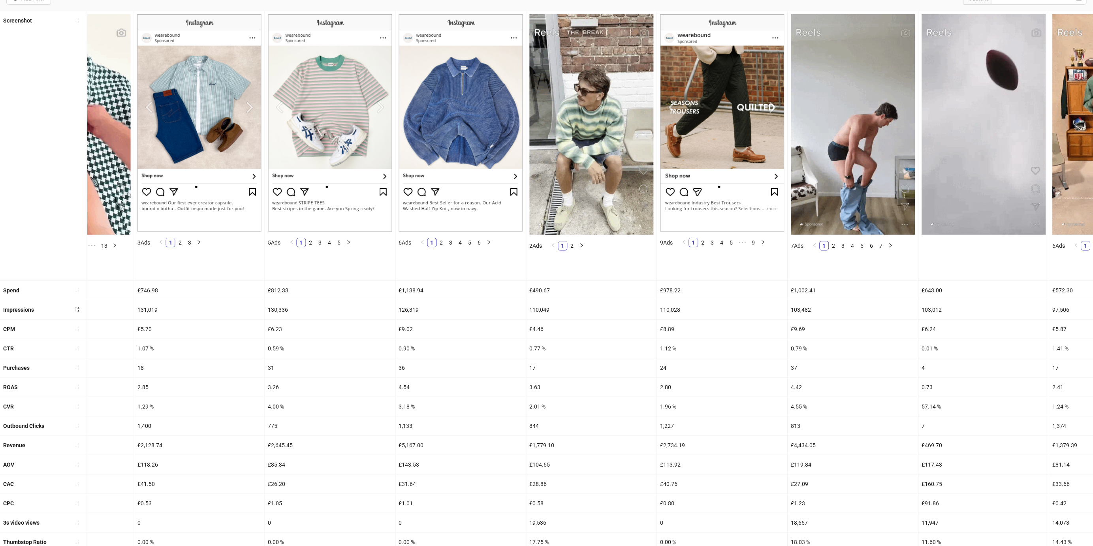
click at [625, 388] on div "3.63" at bounding box center [592, 387] width 130 height 19
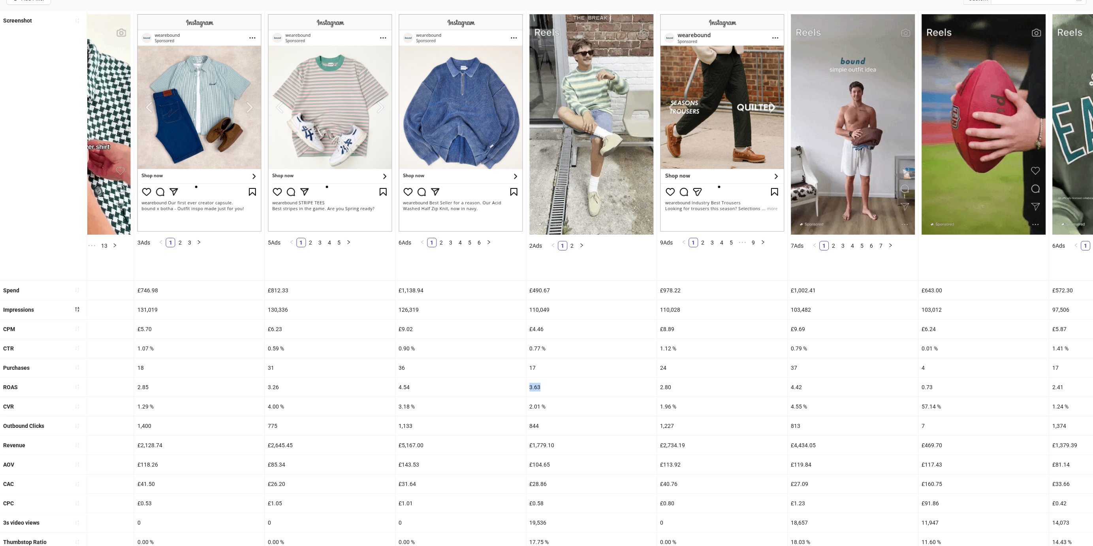
click at [625, 388] on div "3.63" at bounding box center [592, 387] width 130 height 19
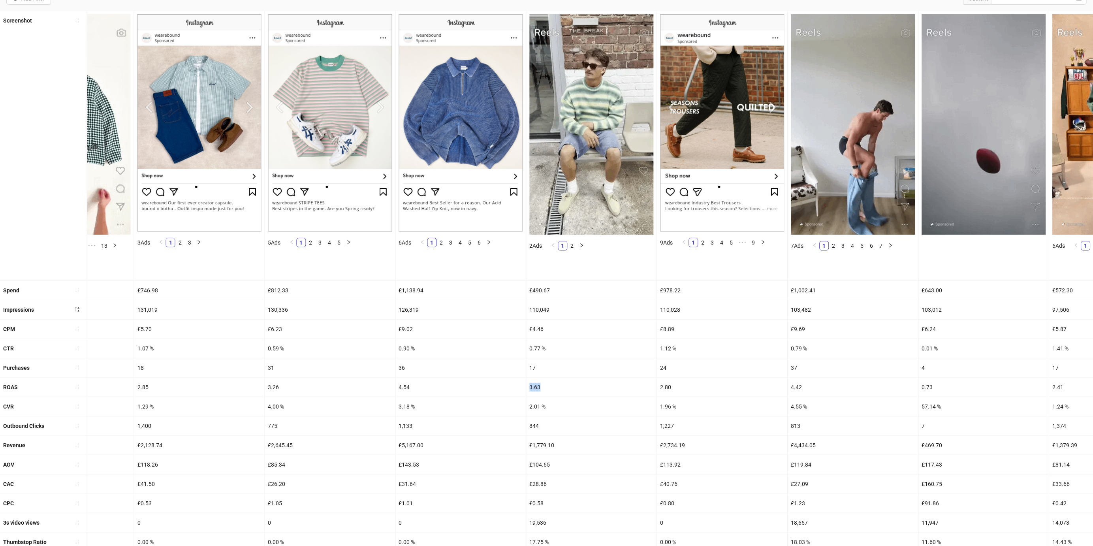
click at [625, 388] on div "3.63" at bounding box center [592, 387] width 130 height 19
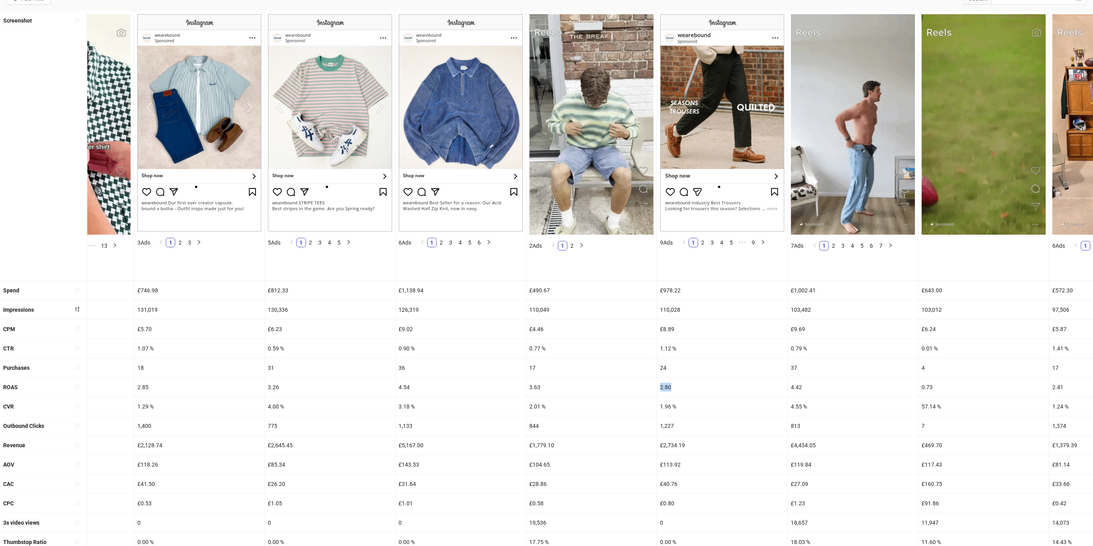
drag, startPoint x: 660, startPoint y: 382, endPoint x: 671, endPoint y: 388, distance: 12.4
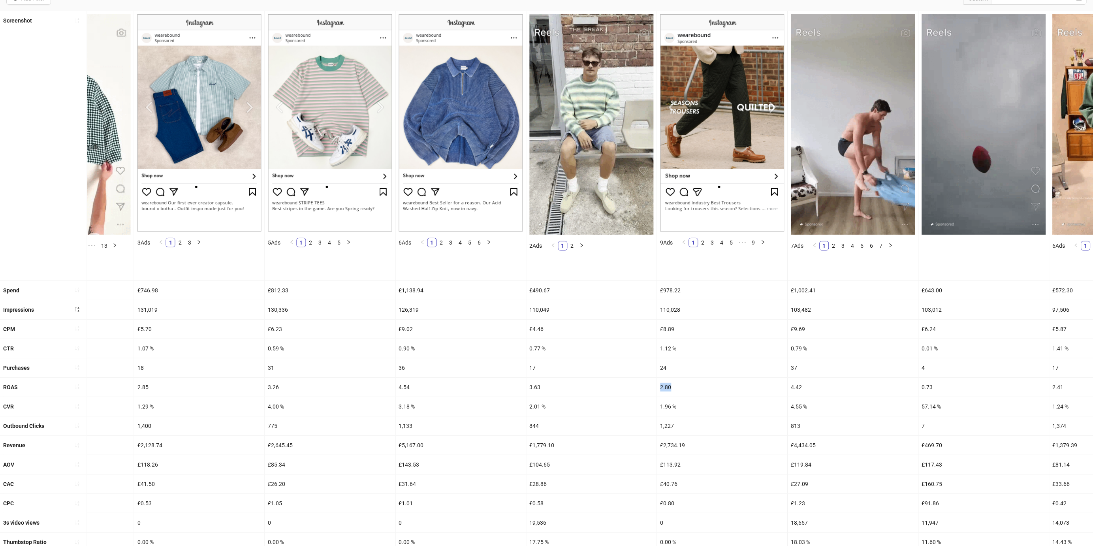
click at [671, 388] on div "2.80" at bounding box center [722, 387] width 130 height 19
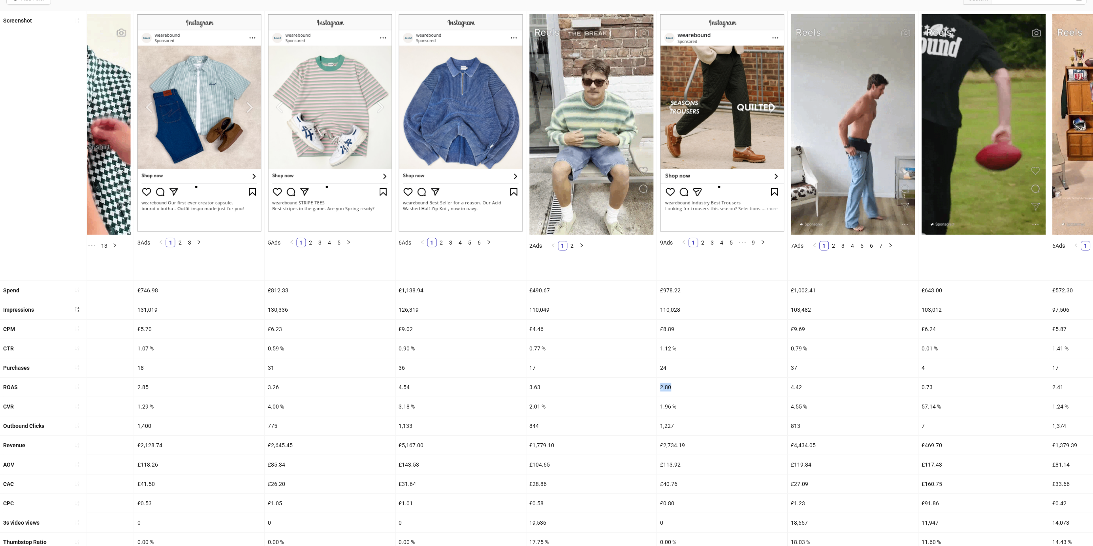
click at [671, 388] on div "2.80" at bounding box center [722, 387] width 130 height 19
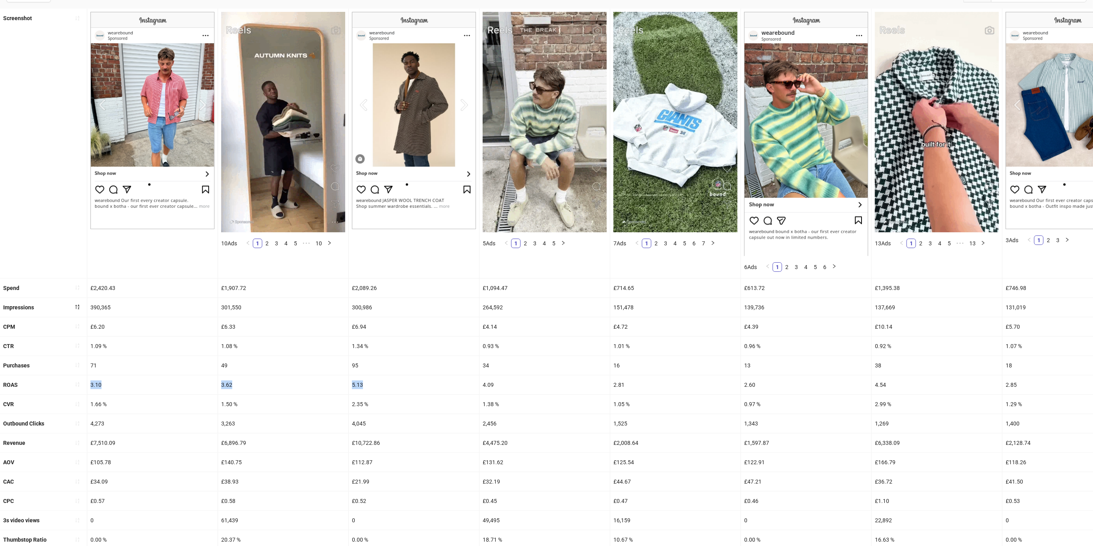
scroll to position [67, 0]
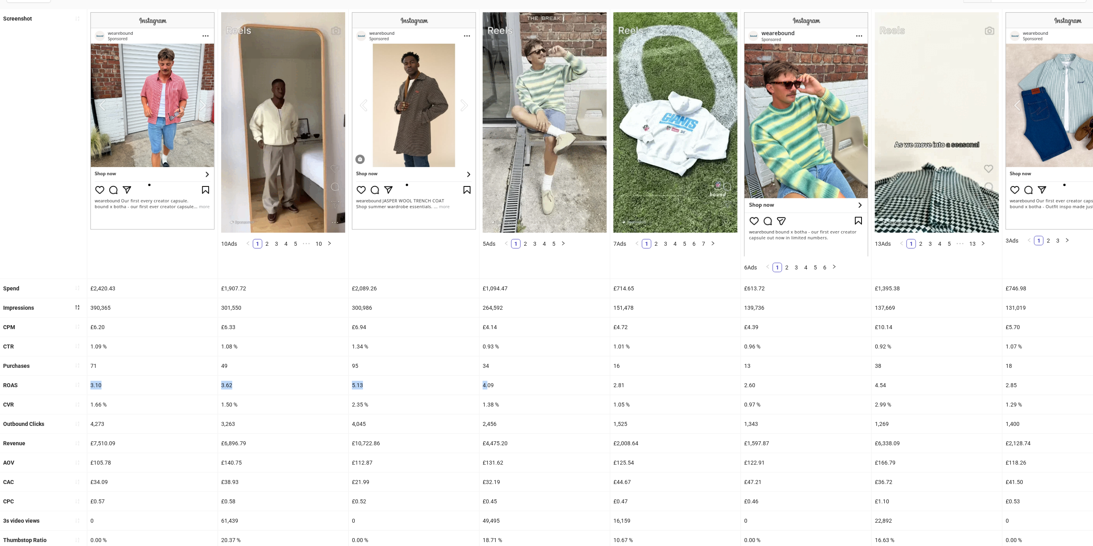
drag, startPoint x: 84, startPoint y: 380, endPoint x: 487, endPoint y: 381, distance: 402.6
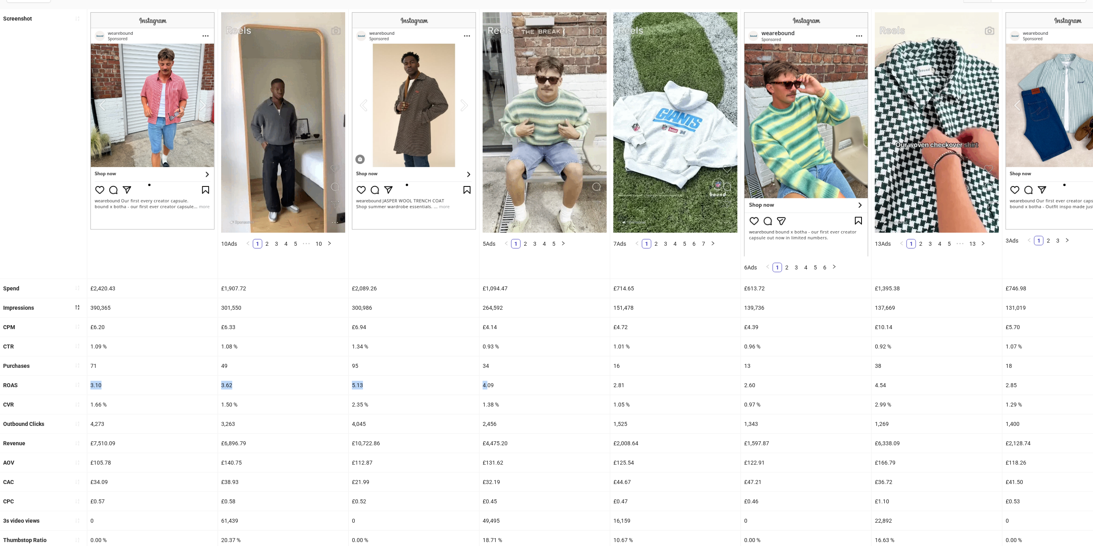
scroll to position [56, 0]
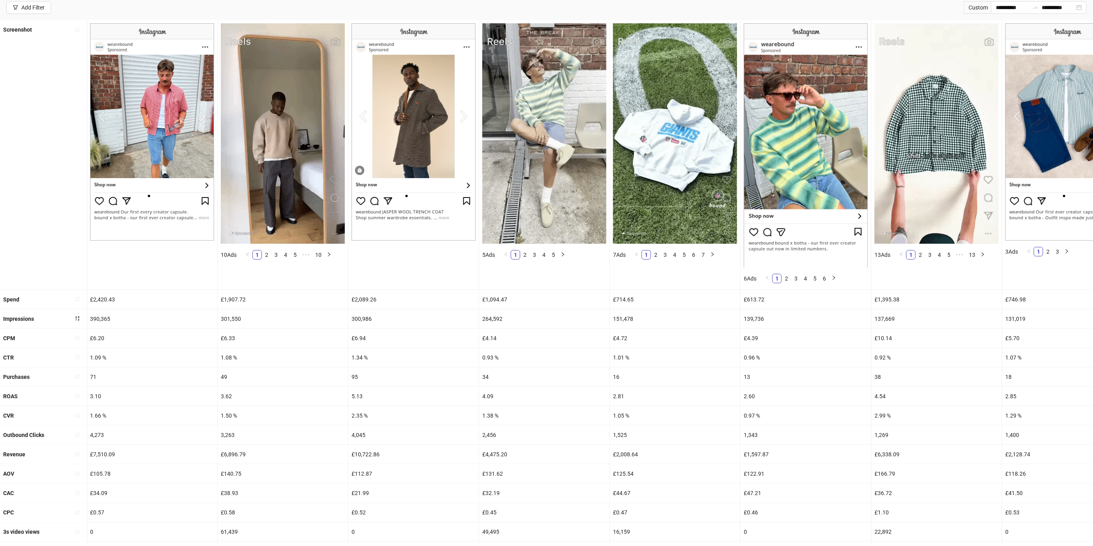
click at [501, 378] on div "34" at bounding box center [544, 376] width 130 height 19
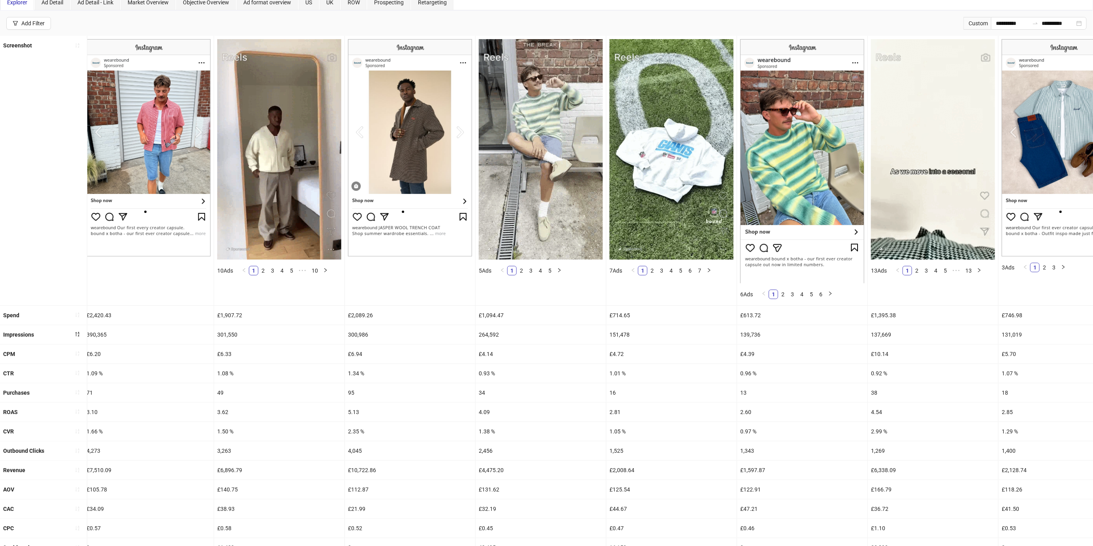
scroll to position [40, 0]
